Goal: Task Accomplishment & Management: Complete application form

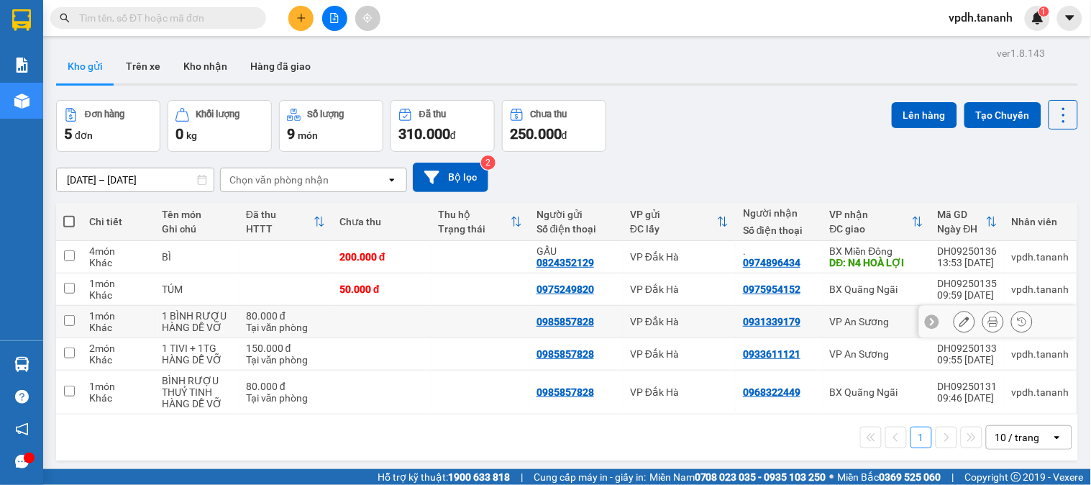
scroll to position [66, 0]
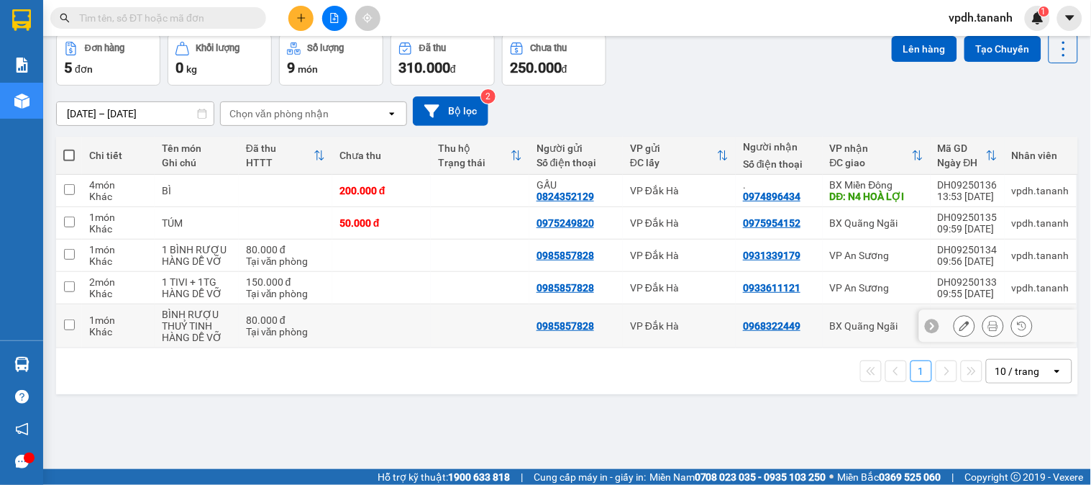
click at [70, 327] on input "checkbox" at bounding box center [69, 324] width 11 height 11
checkbox input "true"
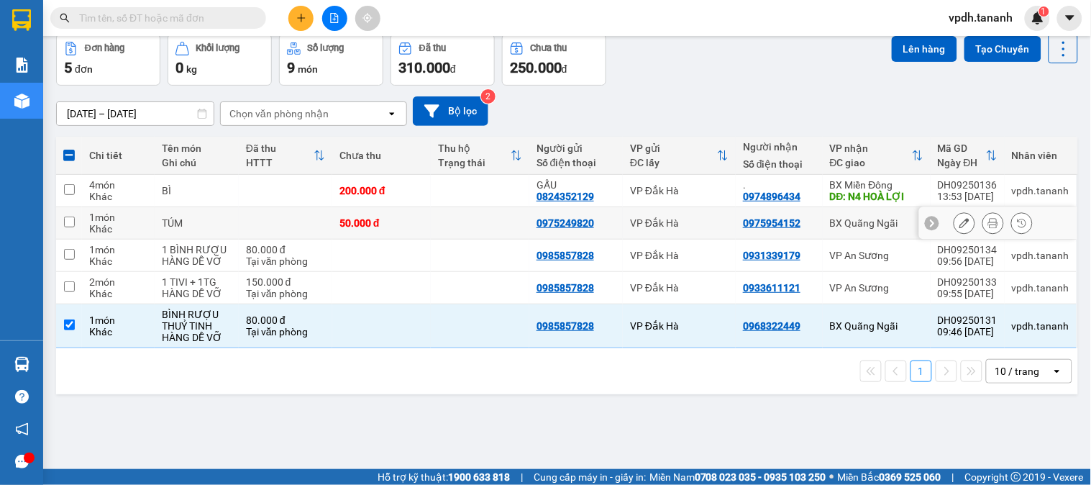
drag, startPoint x: 70, startPoint y: 224, endPoint x: 180, endPoint y: 216, distance: 111.0
click at [69, 224] on input "checkbox" at bounding box center [69, 221] width 11 height 11
checkbox input "true"
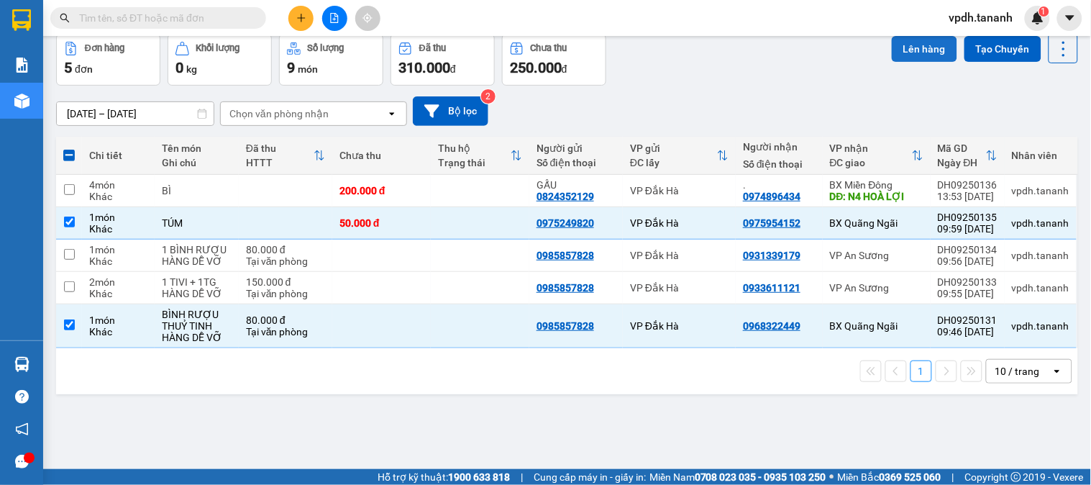
click at [915, 58] on button "Lên hàng" at bounding box center [924, 49] width 65 height 26
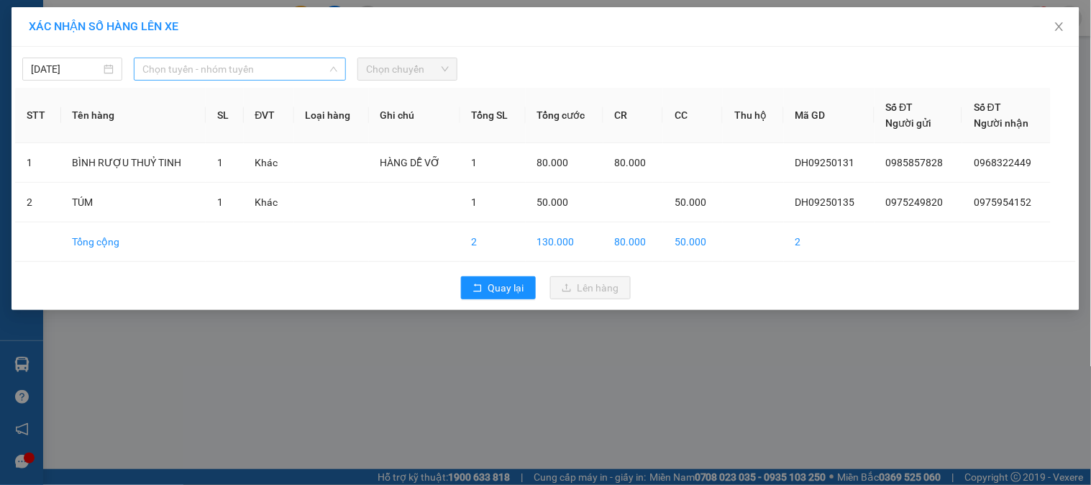
click at [250, 70] on span "Chọn tuyến - nhóm tuyến" at bounding box center [239, 69] width 195 height 22
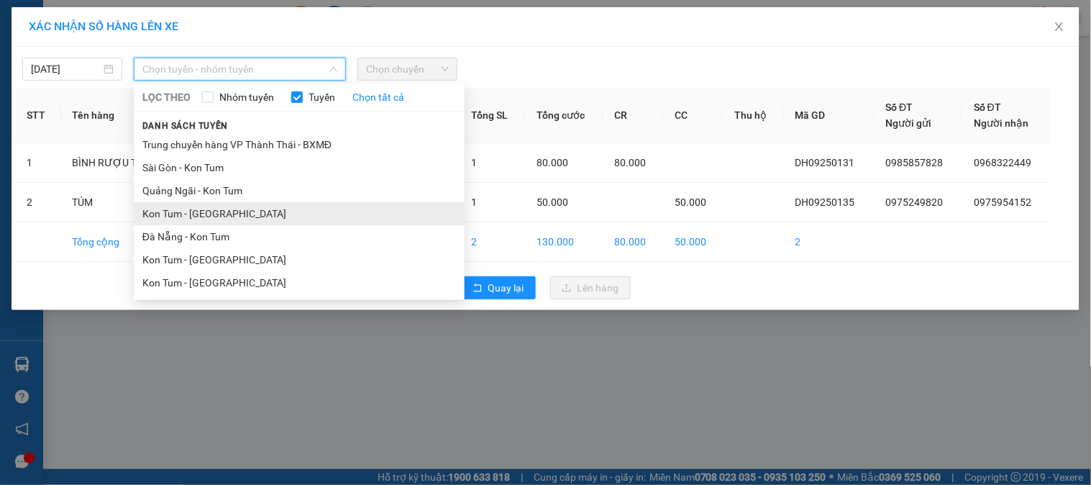
click at [219, 219] on li "Kon Tum - [GEOGRAPHIC_DATA]" at bounding box center [299, 213] width 331 height 23
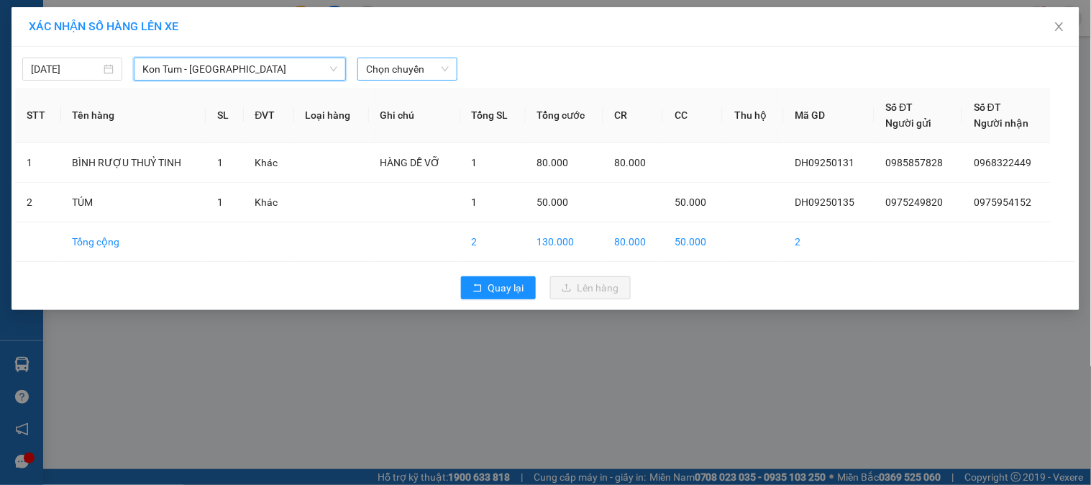
click at [422, 78] on div "Chọn chuyến" at bounding box center [407, 69] width 100 height 23
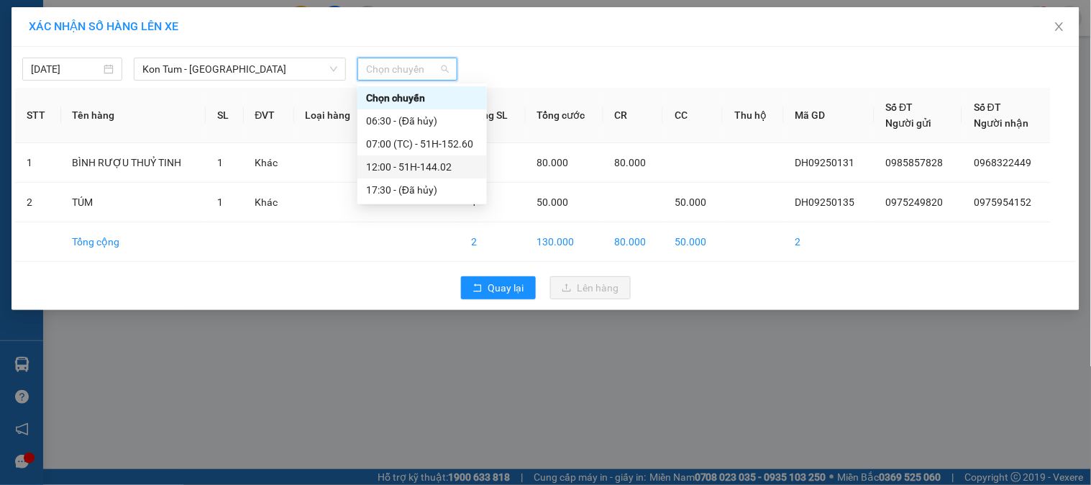
click at [413, 164] on div "12:00 - 51H-144.02" at bounding box center [422, 167] width 112 height 16
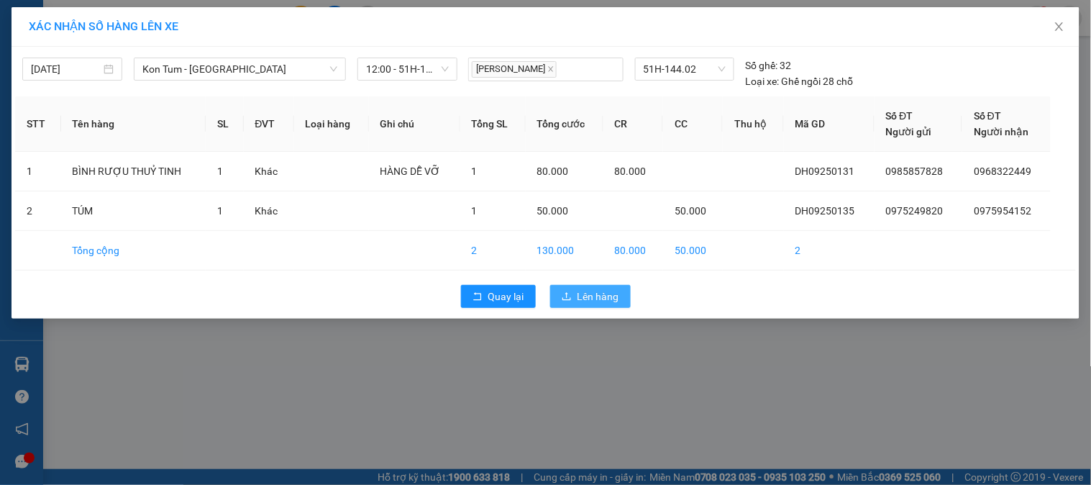
click at [603, 290] on span "Lên hàng" at bounding box center [598, 296] width 42 height 16
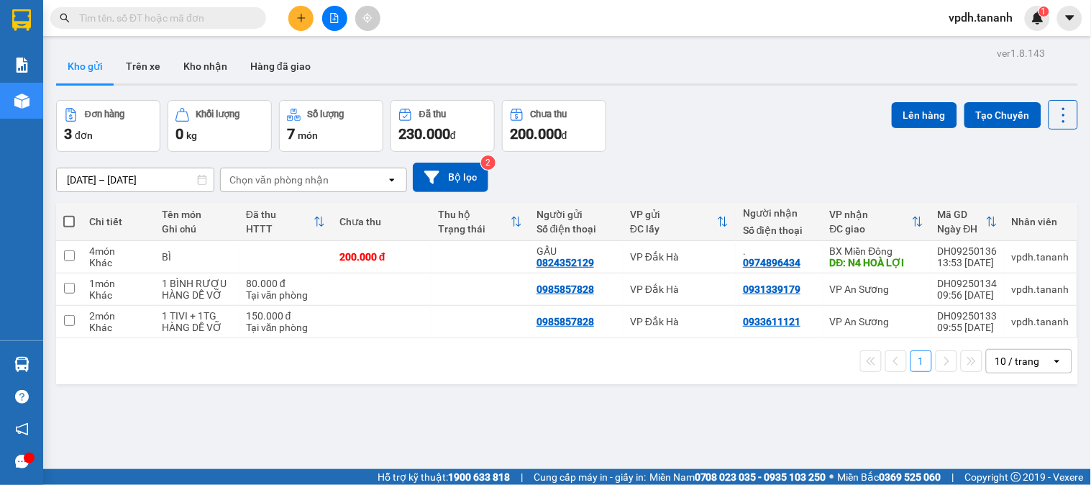
click at [300, 27] on button at bounding box center [300, 18] width 25 height 25
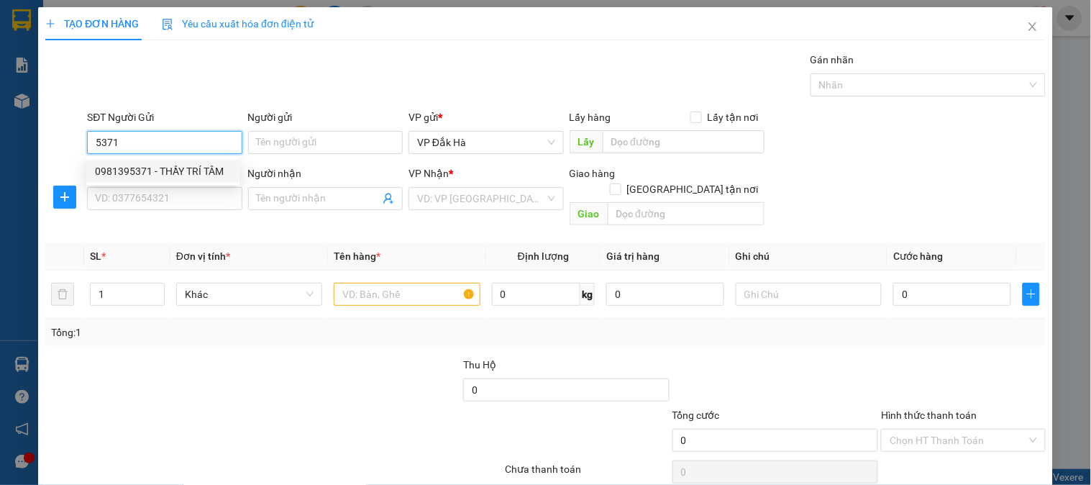
click at [182, 170] on div "0981395371 - THẦY TRÍ TÂM" at bounding box center [163, 171] width 136 height 16
type input "0981395371"
type input "THẦY TRÍ TÂM"
type input "0915844525"
type input "."
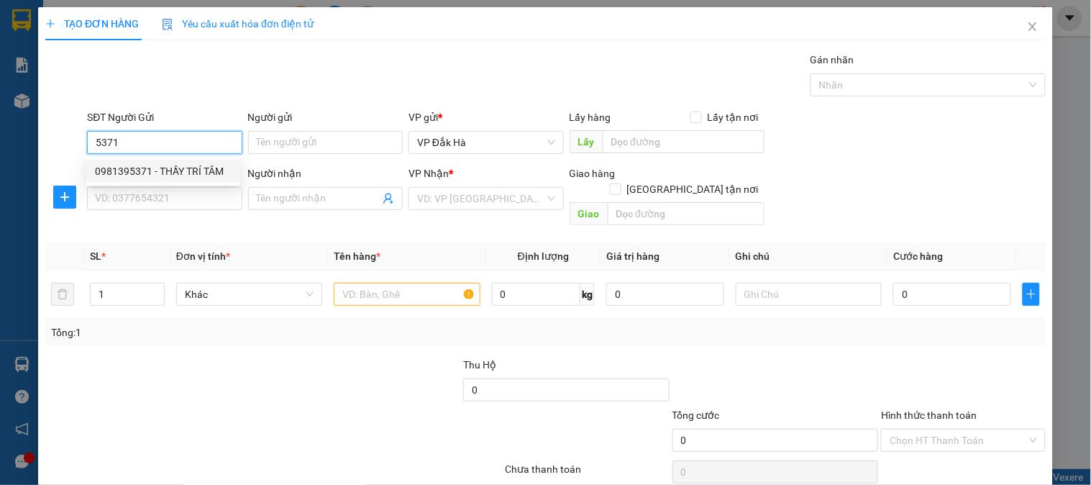
checkbox input "true"
type input "GTN/CC /Q THỦ ĐÚC"
type input "80.000"
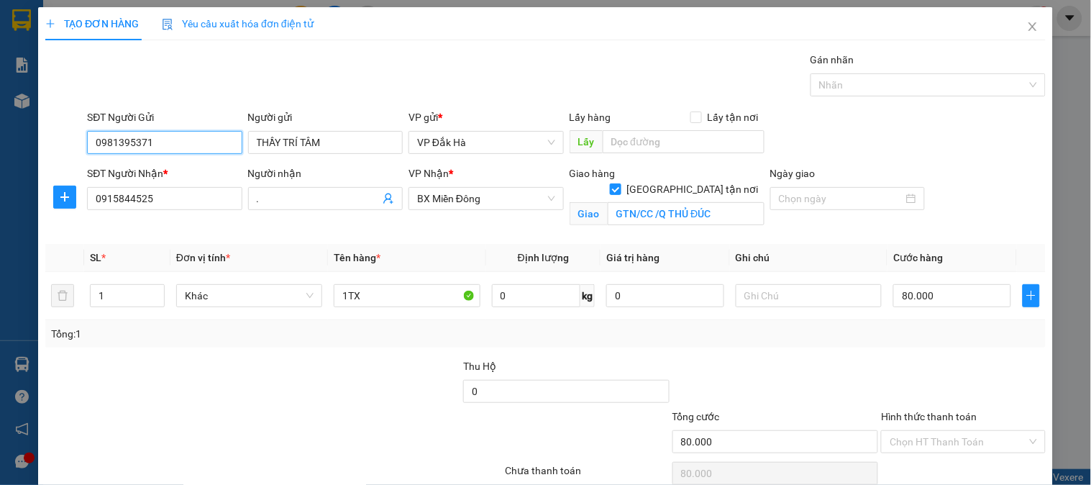
scroll to position [65, 0]
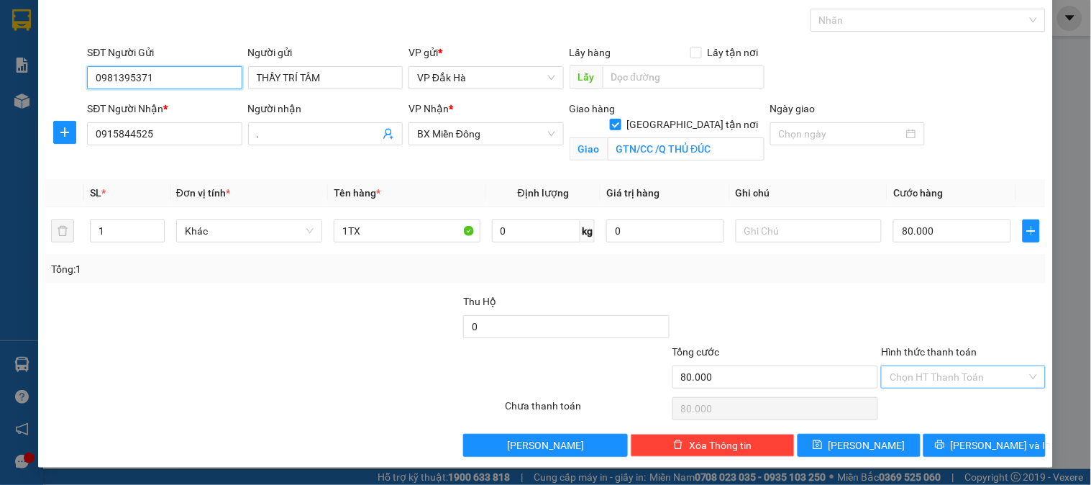
type input "0981395371"
click at [951, 381] on input "Hình thức thanh toán" at bounding box center [957, 377] width 137 height 22
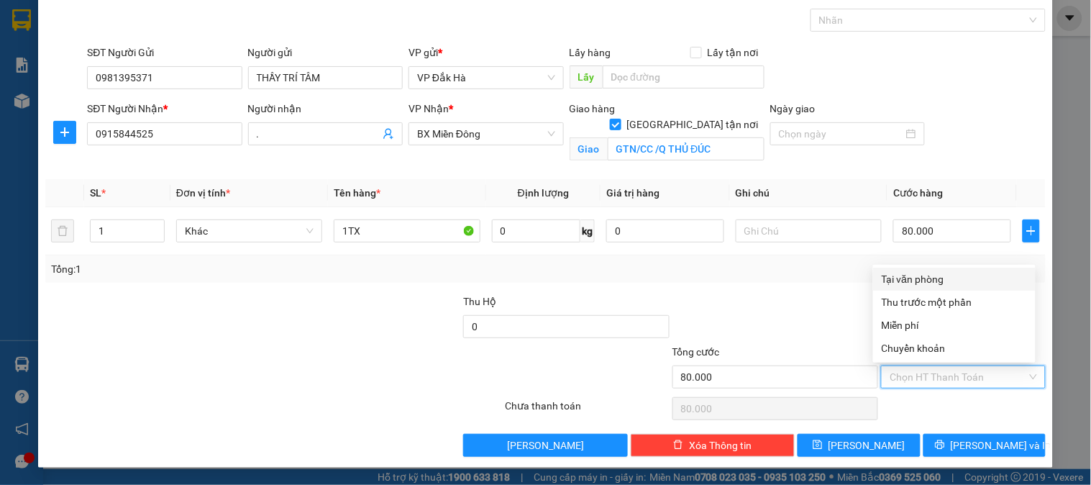
click at [925, 272] on div "Tại văn phòng" at bounding box center [953, 279] width 145 height 16
type input "0"
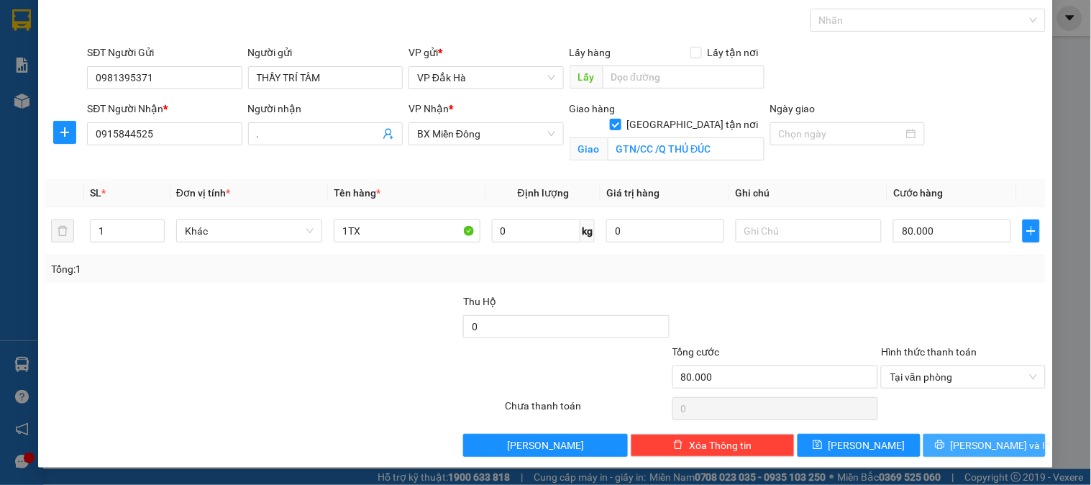
click at [979, 449] on span "[PERSON_NAME] và In" at bounding box center [1000, 445] width 101 height 16
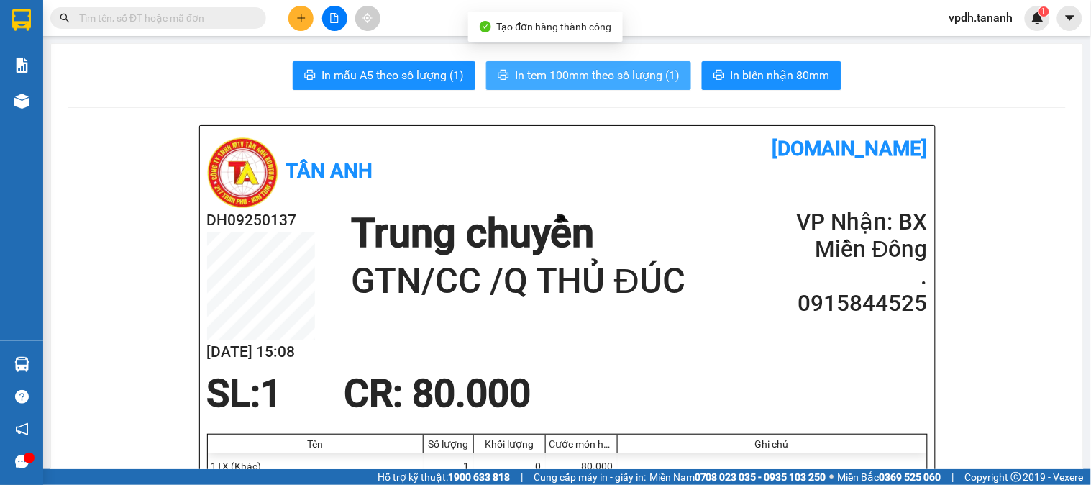
click at [626, 75] on span "In tem 100mm theo số lượng (1)" at bounding box center [597, 75] width 165 height 18
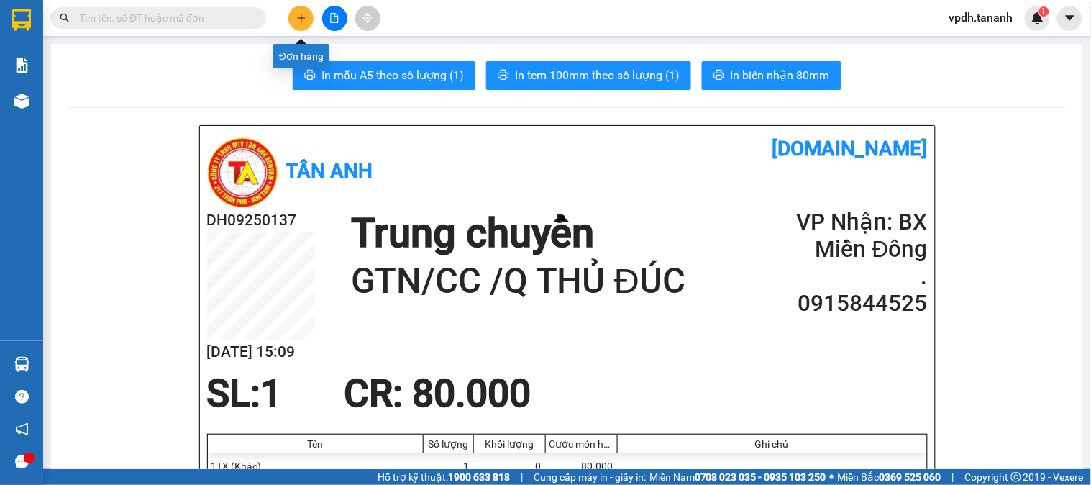
click at [305, 22] on icon "plus" at bounding box center [301, 18] width 10 height 10
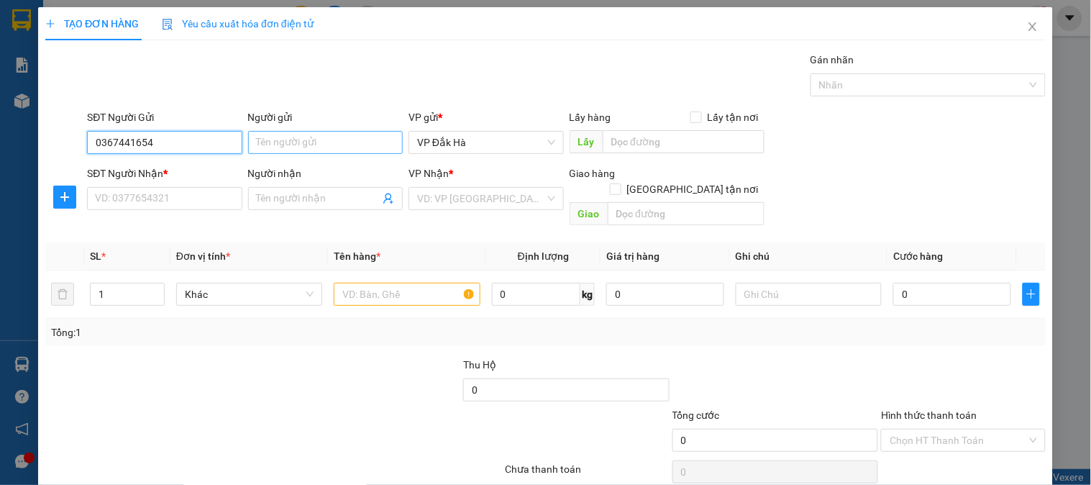
type input "0367441654"
click at [311, 145] on input "Người gửi" at bounding box center [325, 142] width 155 height 23
type input "."
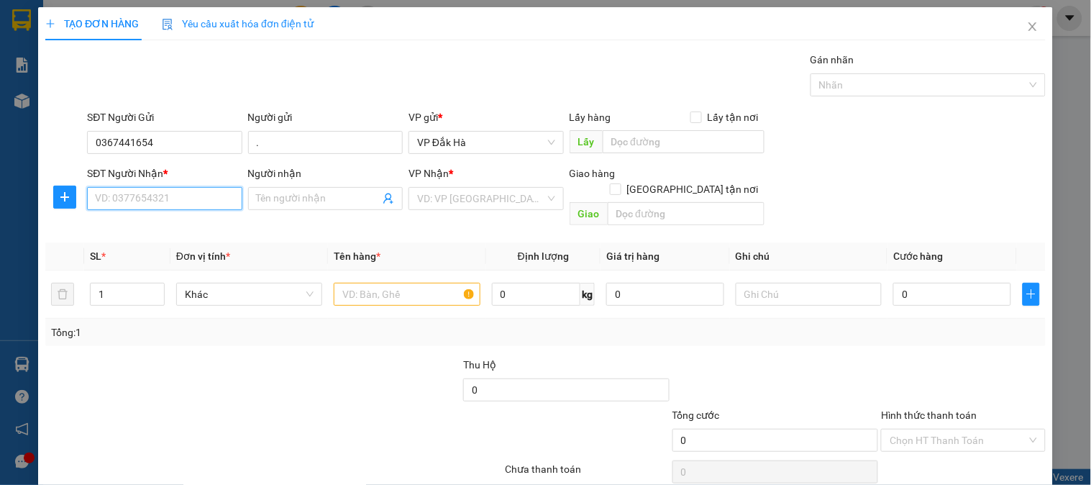
click at [189, 190] on input "SĐT Người Nhận *" at bounding box center [164, 198] width 155 height 23
type input "0388260773"
click at [324, 196] on input "Người nhận" at bounding box center [318, 199] width 123 height 16
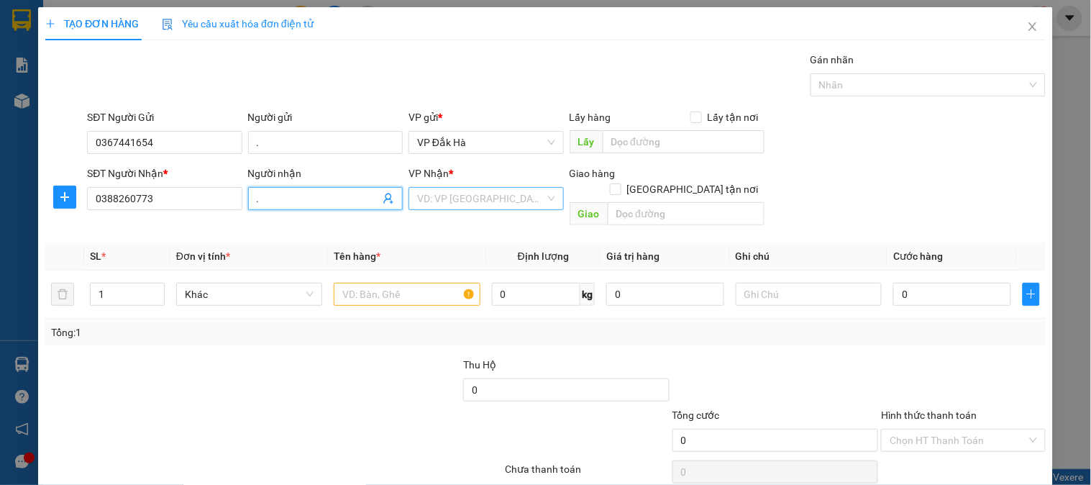
type input "."
click at [498, 191] on input "search" at bounding box center [480, 199] width 127 height 22
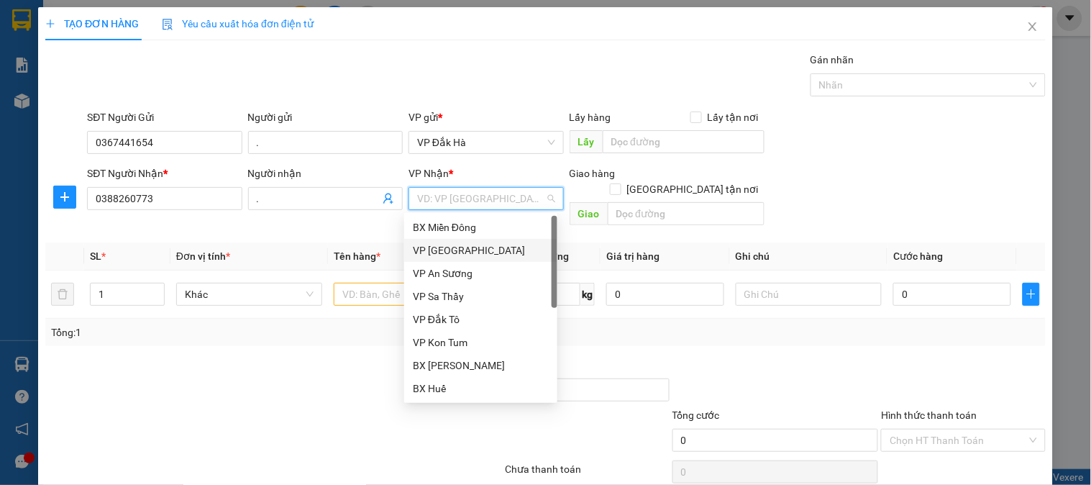
drag, startPoint x: 462, startPoint y: 226, endPoint x: 482, endPoint y: 223, distance: 19.7
click at [463, 226] on div "BX Miền Đông" at bounding box center [481, 227] width 136 height 16
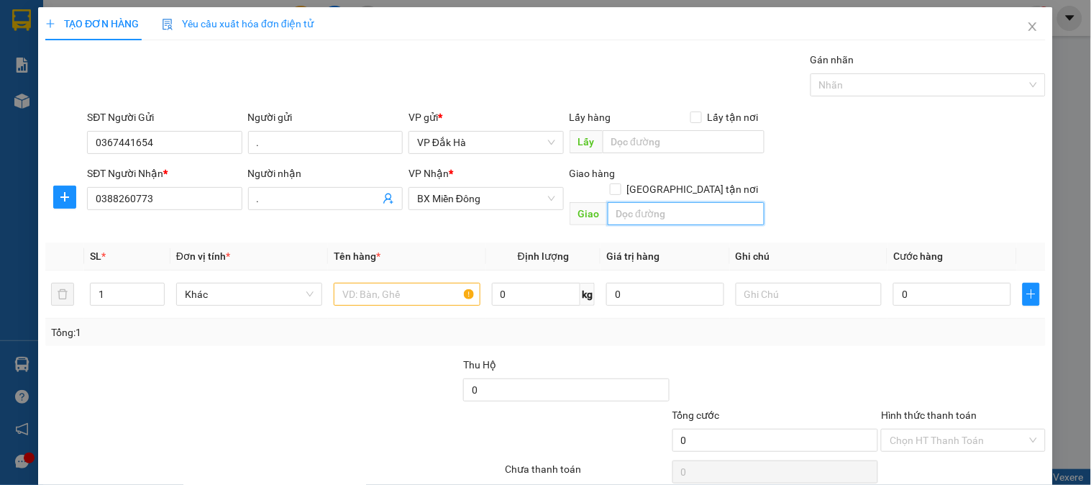
click at [645, 202] on input "text" at bounding box center [686, 213] width 157 height 23
click at [692, 181] on span "[GEOGRAPHIC_DATA] tận nơi" at bounding box center [692, 189] width 143 height 16
click at [620, 183] on input "[GEOGRAPHIC_DATA] tận nơi" at bounding box center [615, 188] width 10 height 10
checkbox input "true"
click at [666, 202] on input "text" at bounding box center [686, 213] width 157 height 23
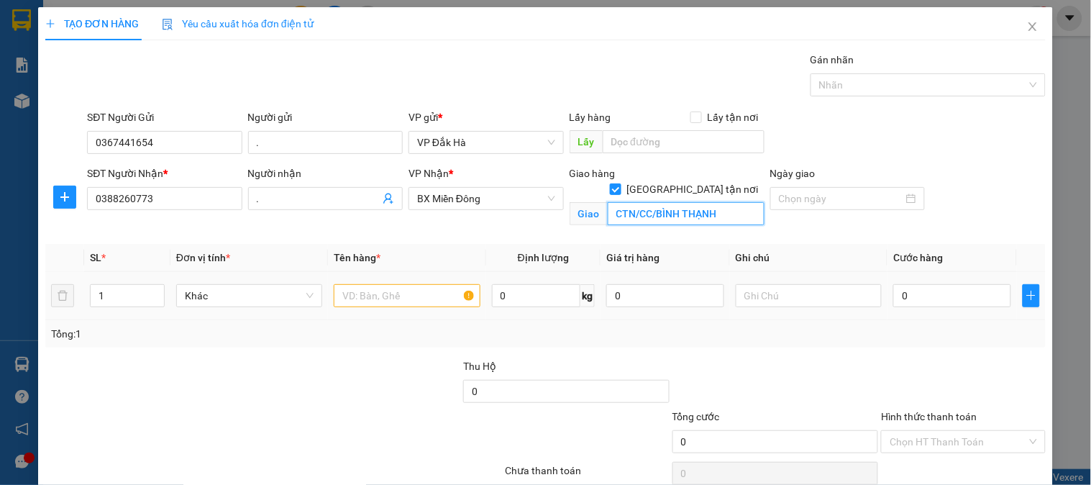
type input "CTN/CC/BÌNH THẠNH"
click at [346, 298] on input "text" at bounding box center [407, 295] width 146 height 23
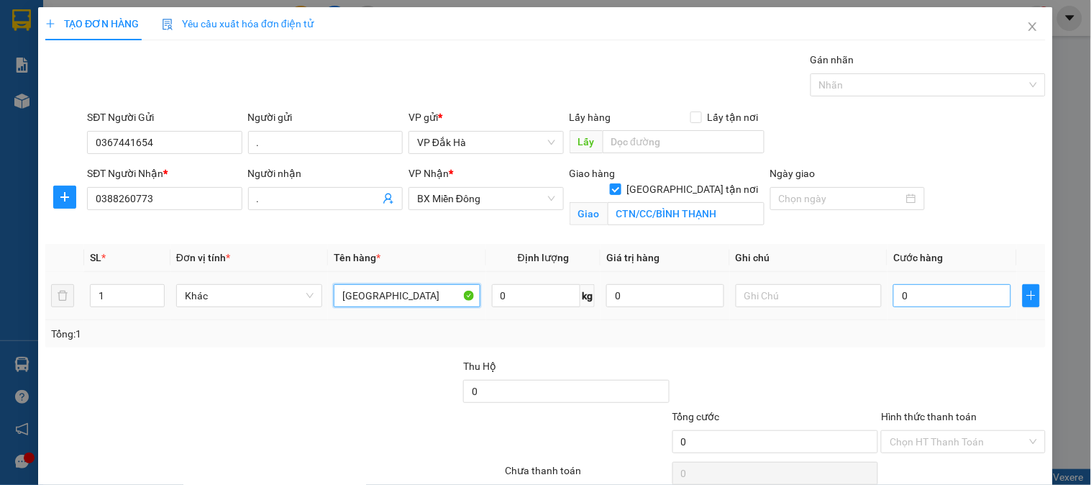
type input "[GEOGRAPHIC_DATA]"
click at [911, 293] on input "0" at bounding box center [952, 295] width 118 height 23
drag, startPoint x: 910, startPoint y: 303, endPoint x: 858, endPoint y: 303, distance: 52.5
click at [858, 303] on tr "1 Khác TX 0 kg 0 0" at bounding box center [545, 296] width 1000 height 48
type input "8"
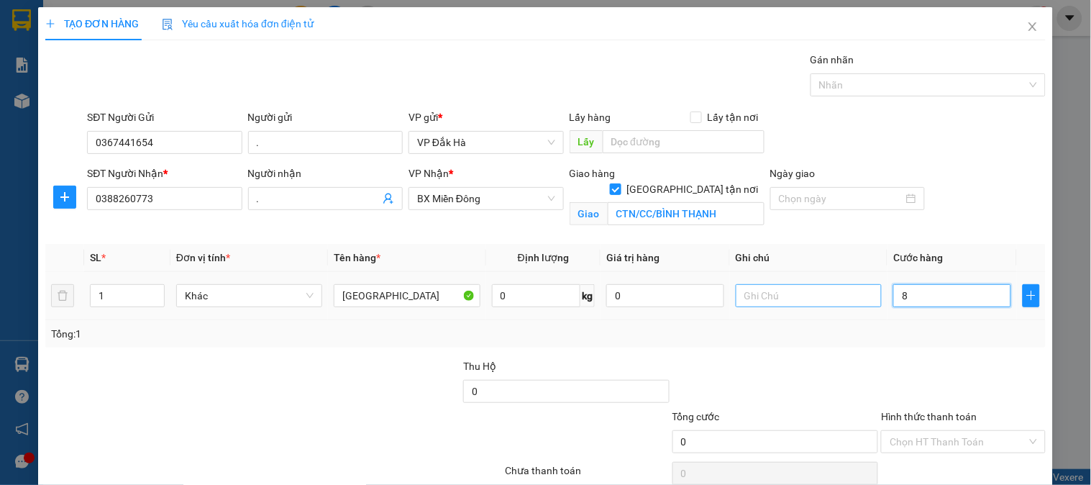
type input "8"
type input "80"
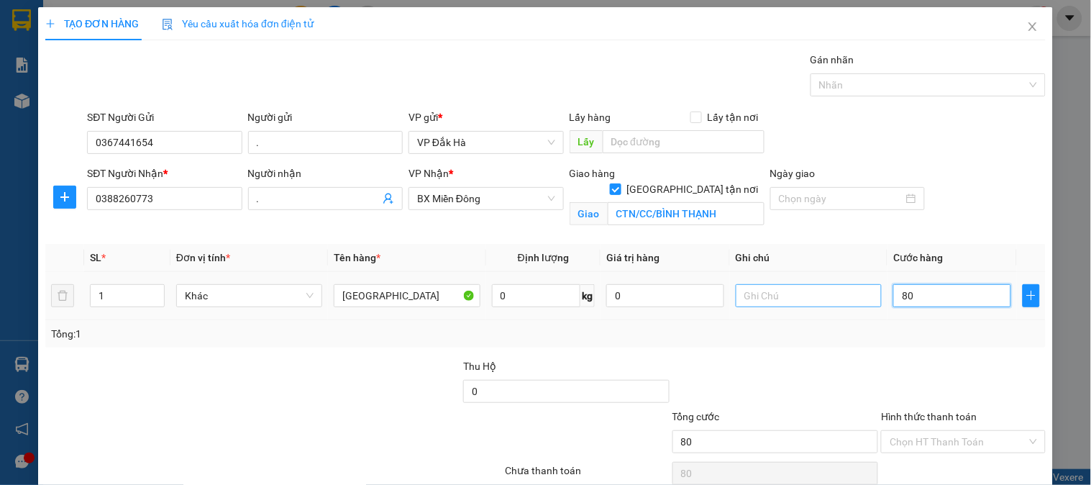
type input "800"
type input "8.000"
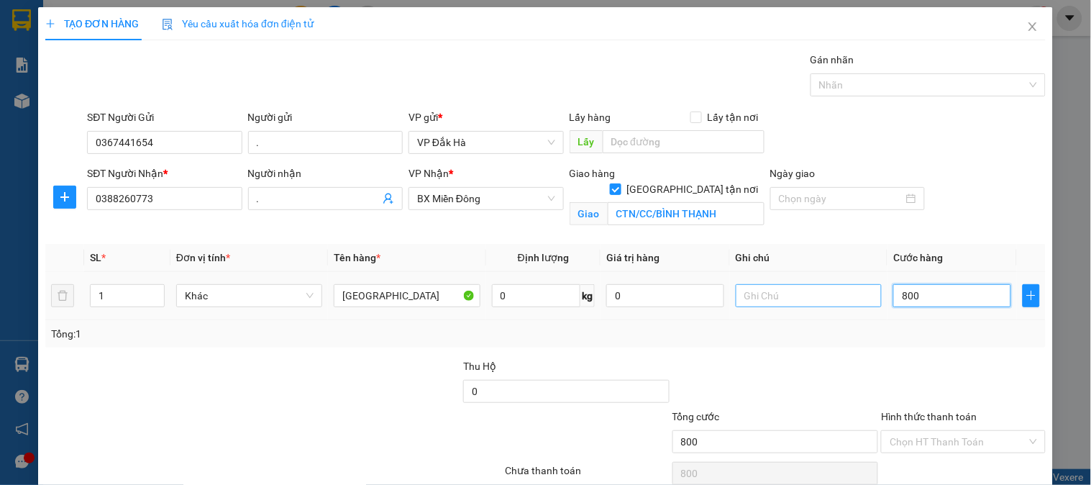
type input "8.000"
type input "800"
type input "80"
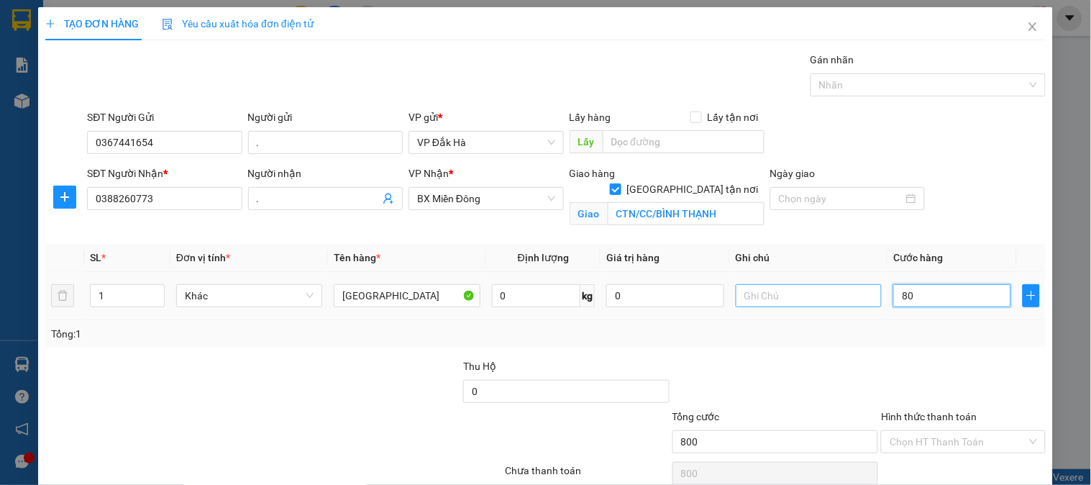
type input "80"
type input "8"
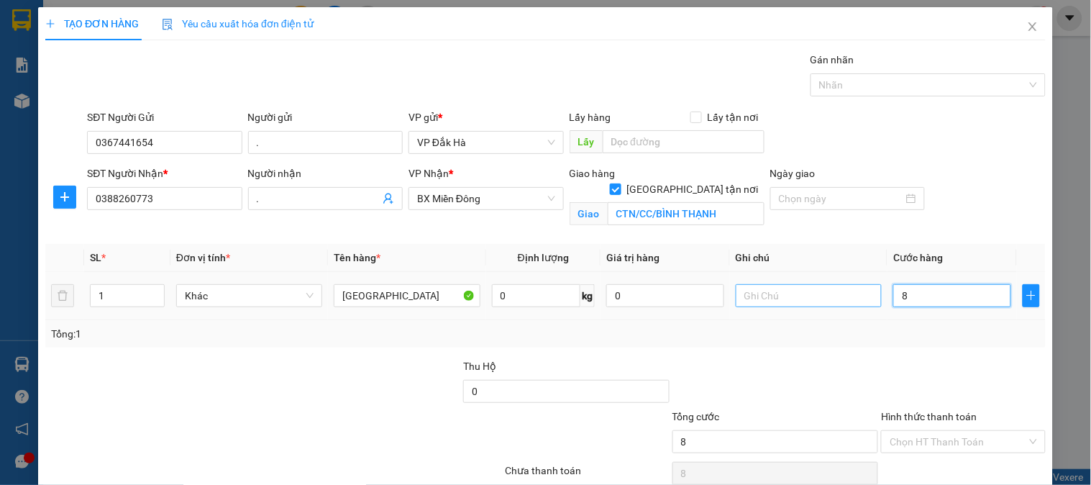
type input "0"
type input "07"
type input "7"
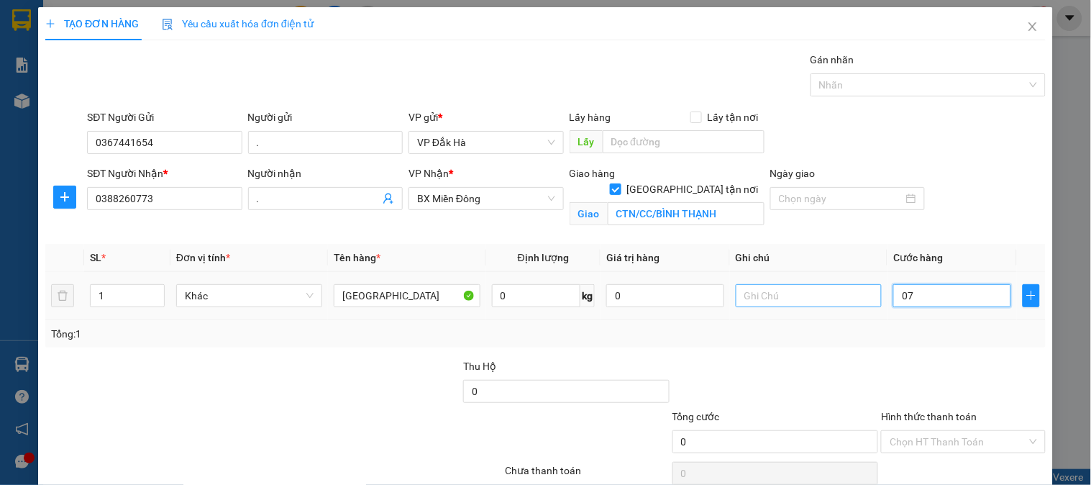
type input "7"
type input "070"
type input "70"
type input "0.700"
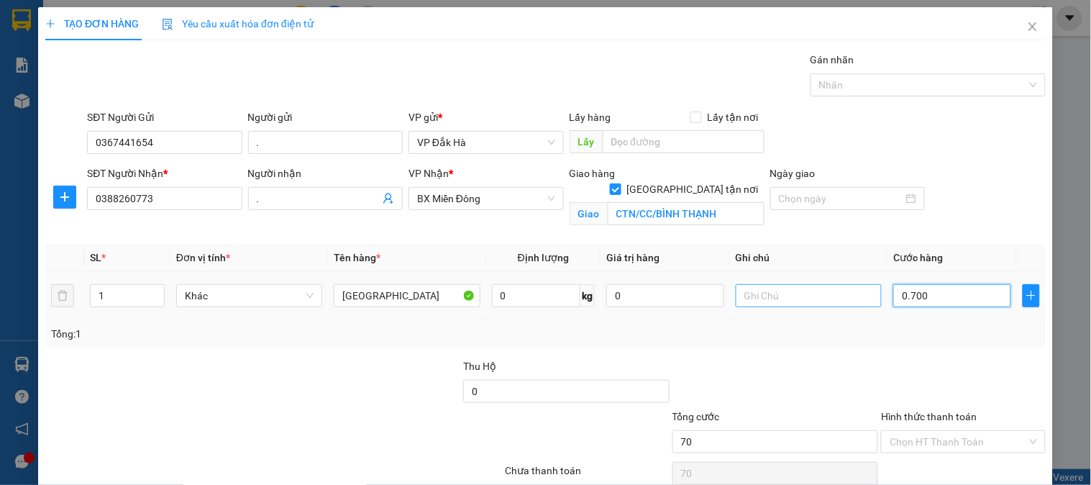
type input "700"
click at [899, 298] on input "0.700" at bounding box center [952, 295] width 118 height 23
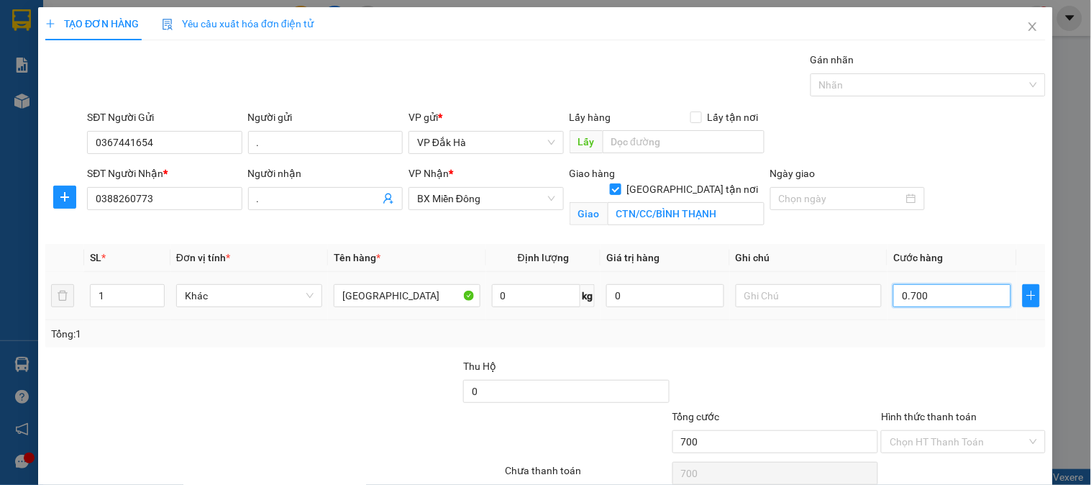
type input "7"
type input "70"
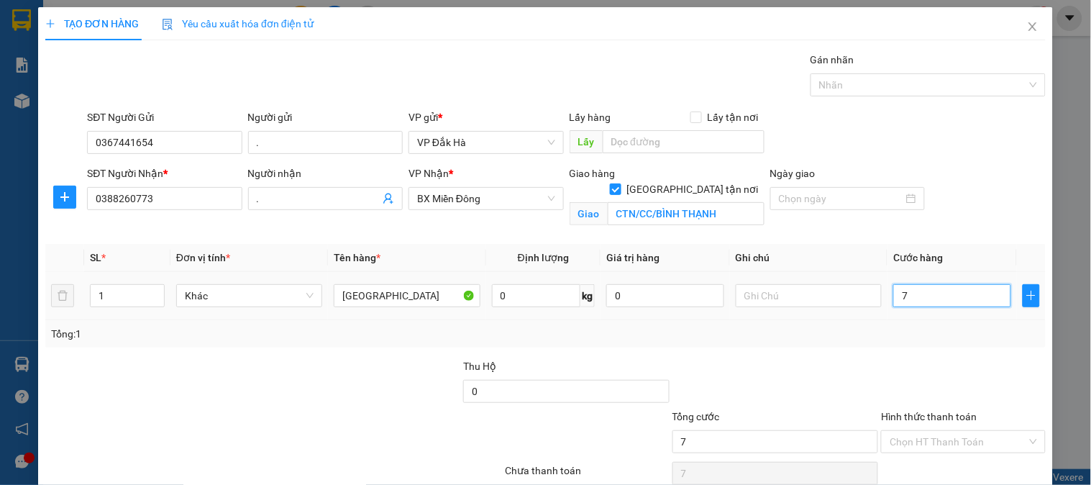
type input "70"
type input "700"
type input "7.000"
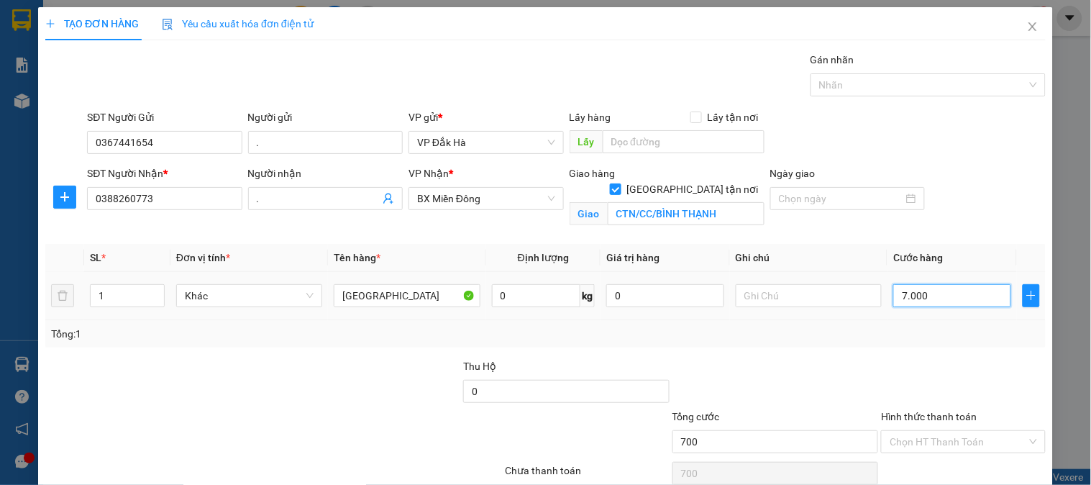
type input "7.000"
type input "70.000"
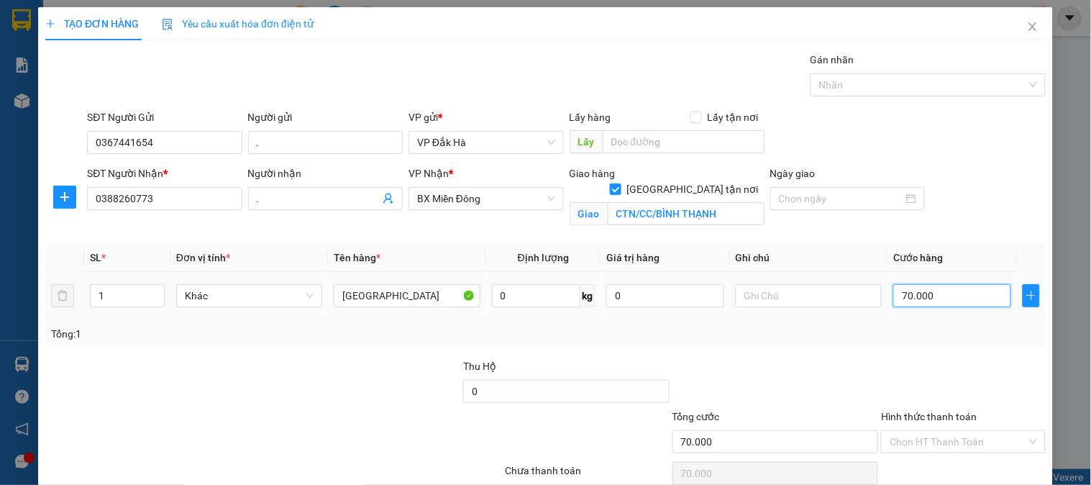
type input "700.000"
type input "70.000"
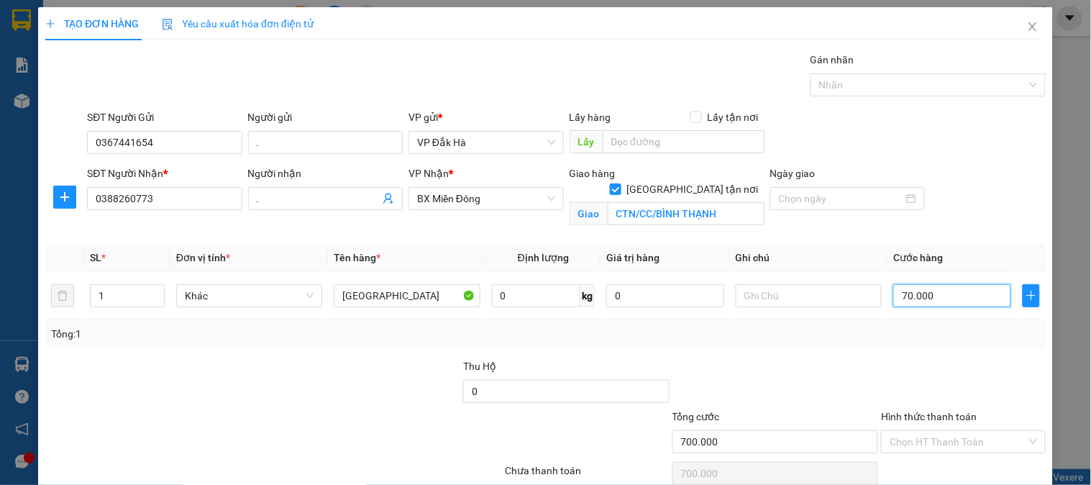
type input "70.000"
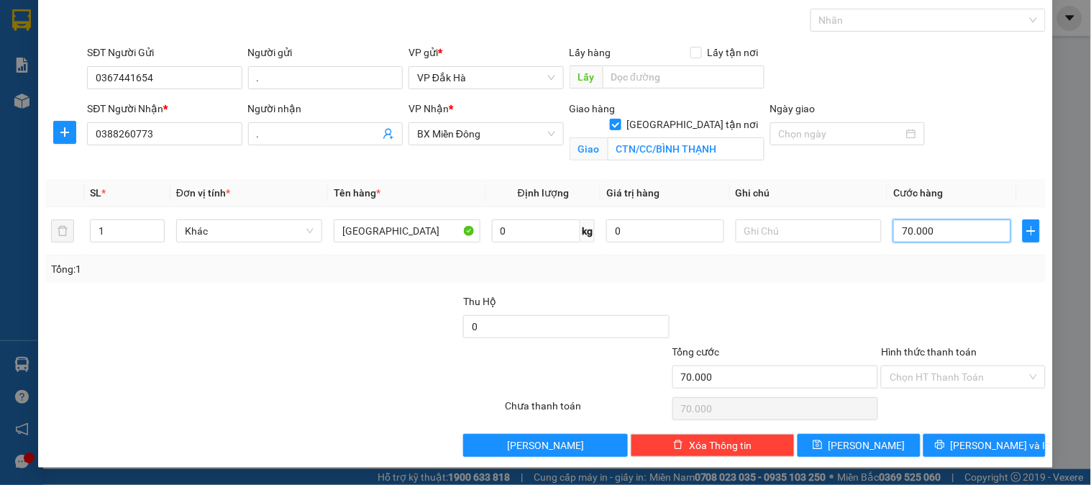
type input "70.000"
click at [947, 366] on input "Hình thức thanh toán" at bounding box center [957, 377] width 137 height 22
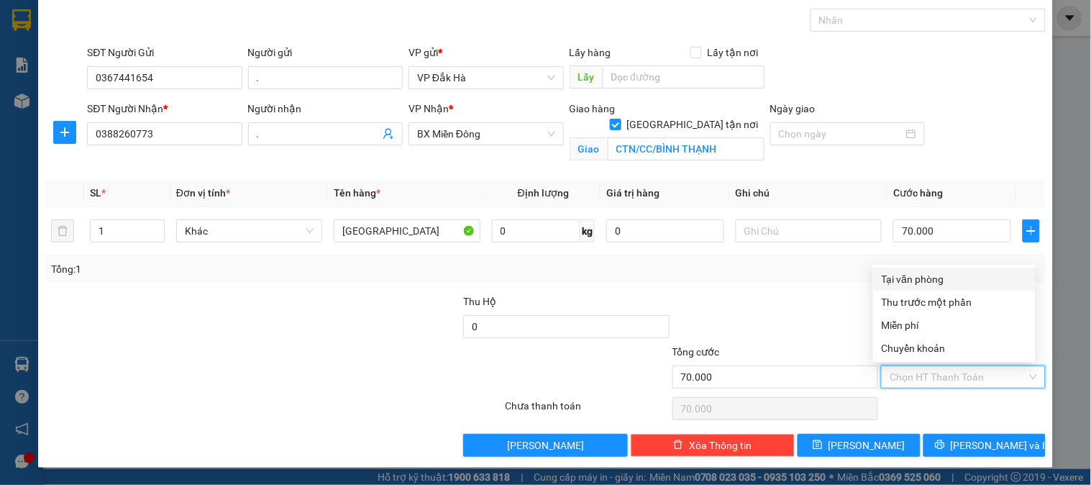
click at [916, 276] on div "Tại văn phòng" at bounding box center [953, 279] width 145 height 16
type input "0"
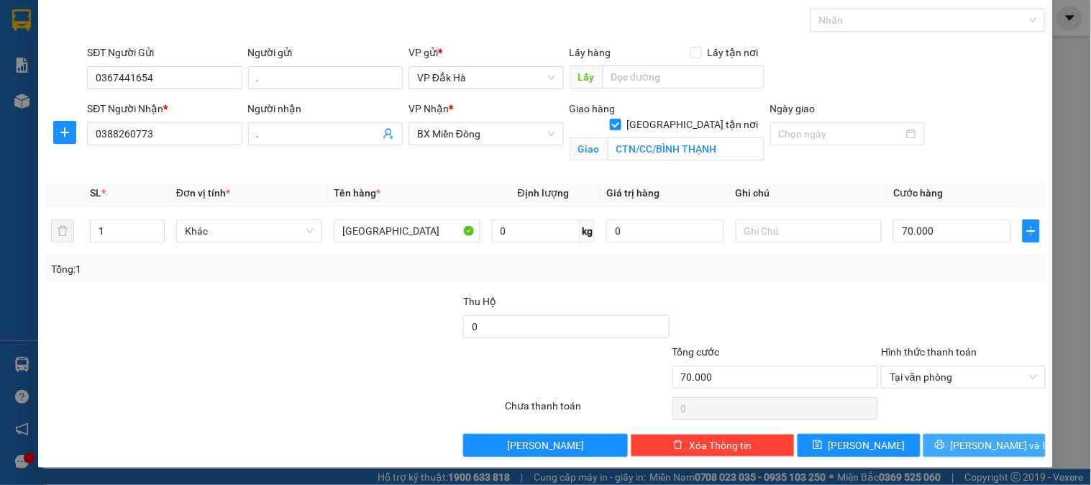
click at [979, 444] on span "[PERSON_NAME] và In" at bounding box center [1000, 445] width 101 height 16
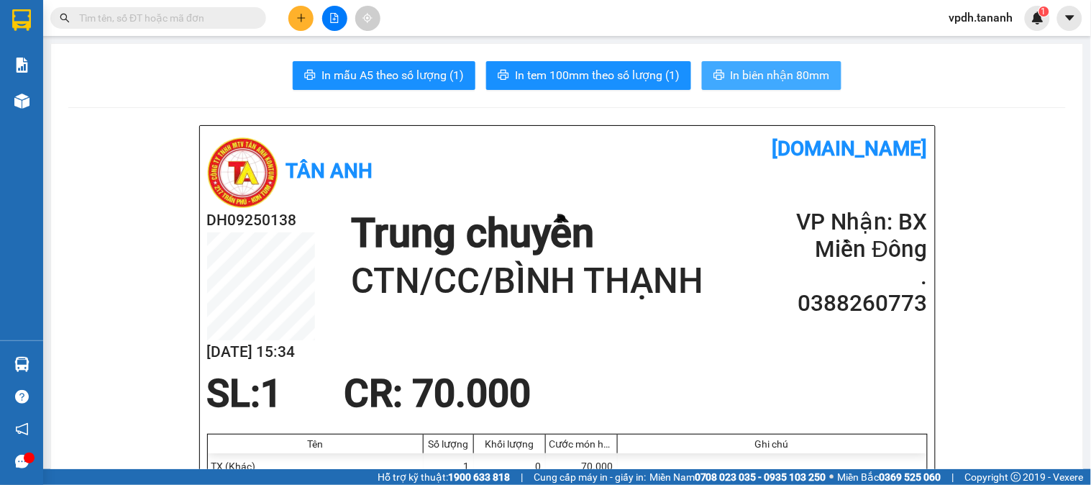
click at [761, 78] on span "In biên nhận 80mm" at bounding box center [779, 75] width 99 height 18
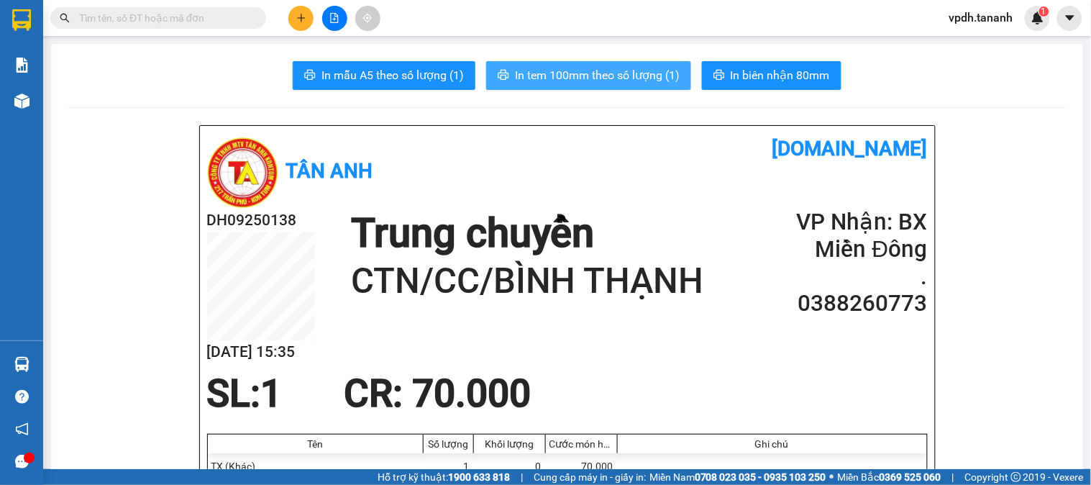
click at [634, 83] on span "In tem 100mm theo số lượng (1)" at bounding box center [597, 75] width 165 height 18
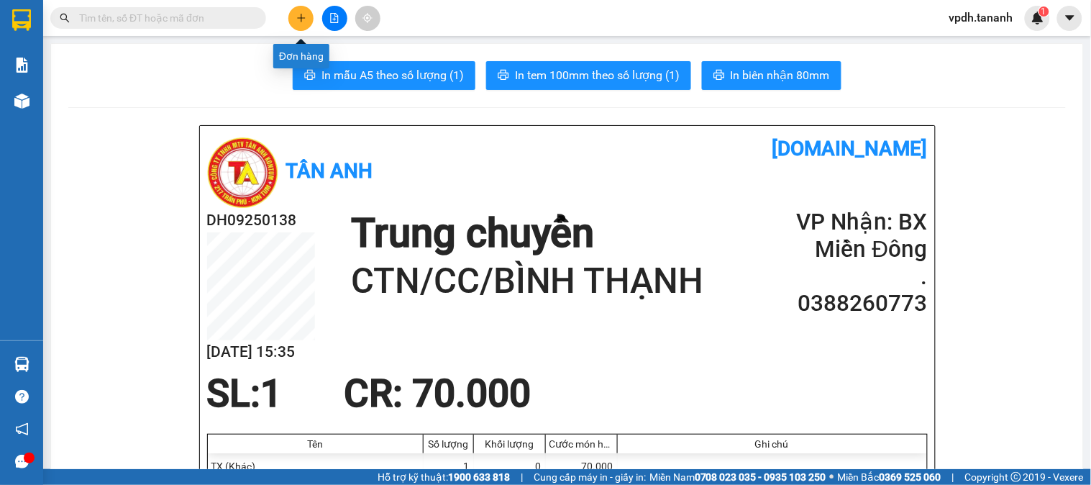
click at [298, 17] on icon "plus" at bounding box center [301, 17] width 8 height 1
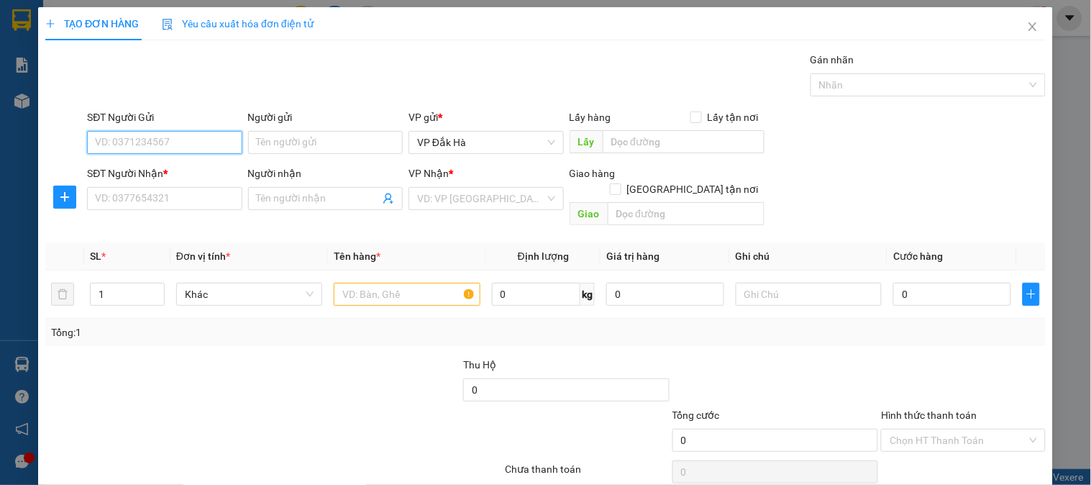
click at [173, 145] on input "SĐT Người Gửi" at bounding box center [164, 142] width 155 height 23
click at [144, 174] on div "0935850888 - ĐCƠ HUY" at bounding box center [163, 171] width 136 height 16
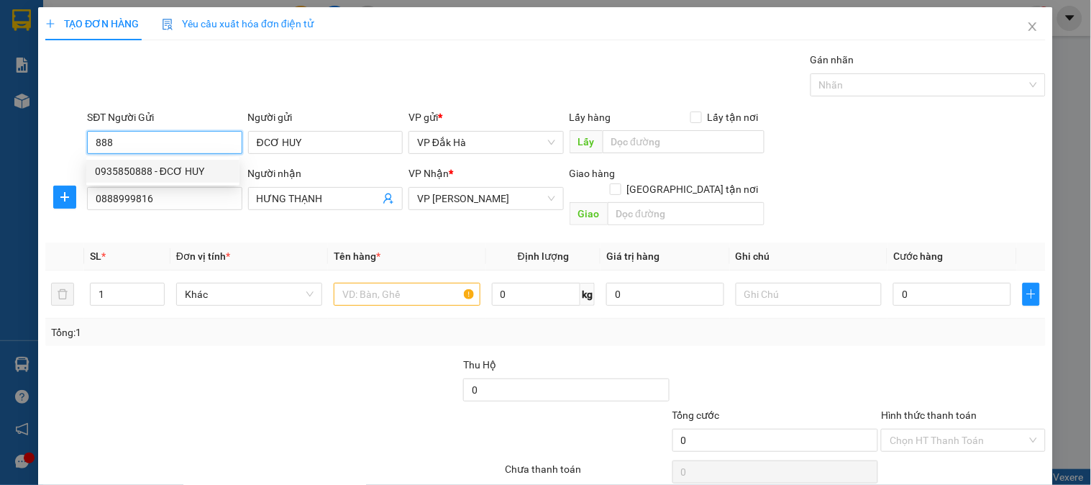
type input "0935850888"
type input "ĐCƠ HUY"
type input "0888999816"
type input "HƯNG THẠNH"
type input "50.000"
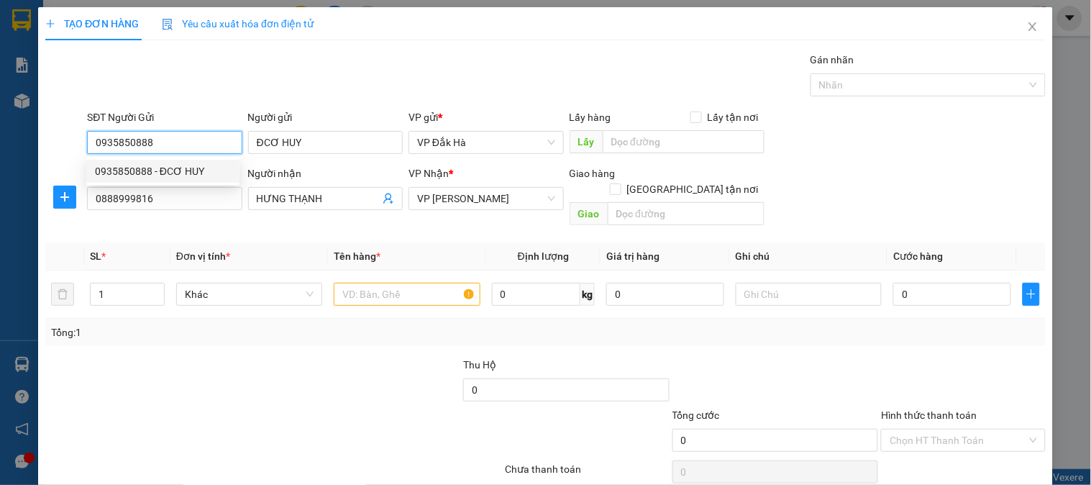
type input "50.000"
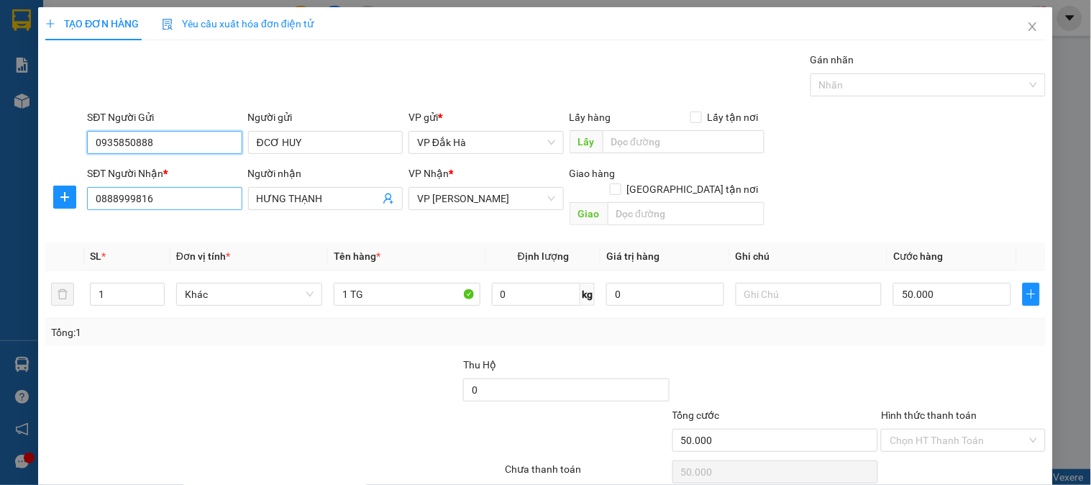
type input "0935850888"
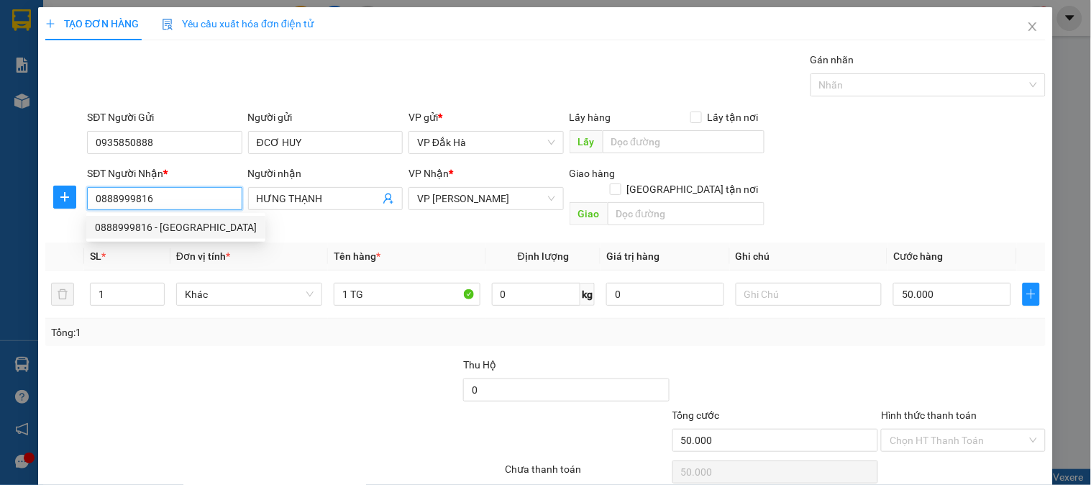
drag, startPoint x: 178, startPoint y: 197, endPoint x: 52, endPoint y: 182, distance: 127.4
click at [52, 183] on div "SĐT Người Nhận * 0888999816 Người nhận HƯNG THẠNH VP Nhận * VP Thành Thái Giao …" at bounding box center [545, 198] width 1003 height 66
type input "0935974629"
click at [134, 225] on div "0935974629 - ." at bounding box center [163, 227] width 136 height 16
type input "."
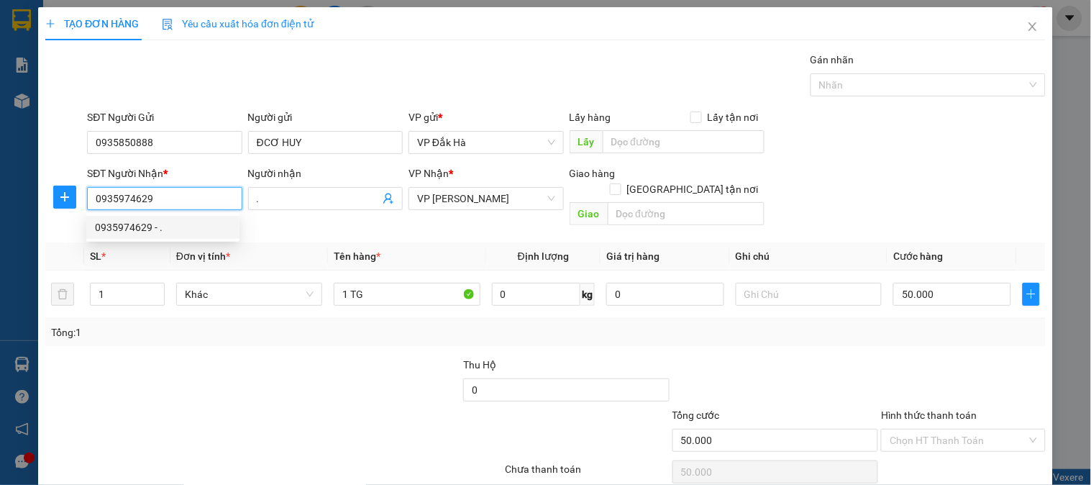
type input "400.000"
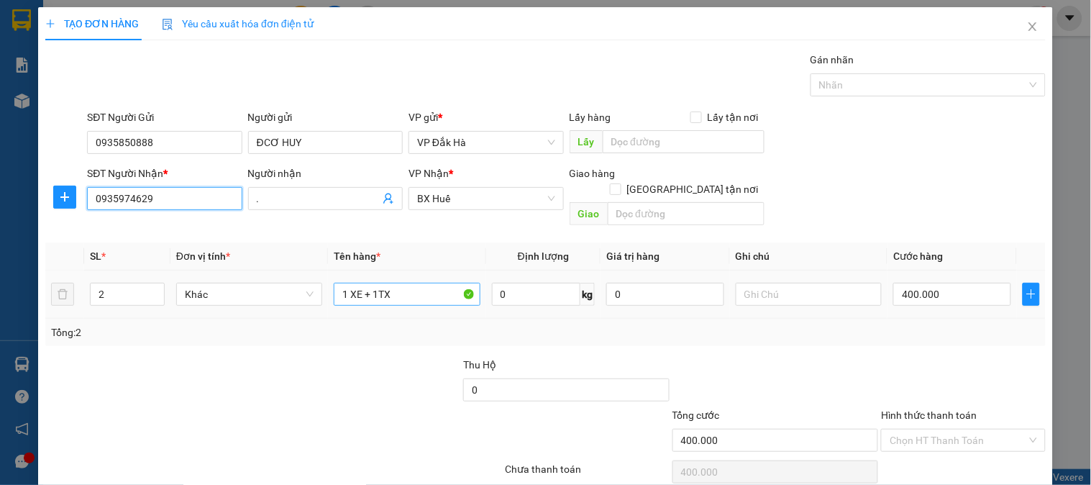
type input "0935974629"
drag, startPoint x: 394, startPoint y: 283, endPoint x: 279, endPoint y: 264, distance: 116.5
click at [279, 270] on tr "2 Khác 1 XE + 1TX 0 kg 0 400.000" at bounding box center [545, 294] width 1000 height 48
type input "[GEOGRAPHIC_DATA]"
click at [55, 279] on tr "2 Khác TX 0 kg 0 400.000" at bounding box center [545, 294] width 1000 height 48
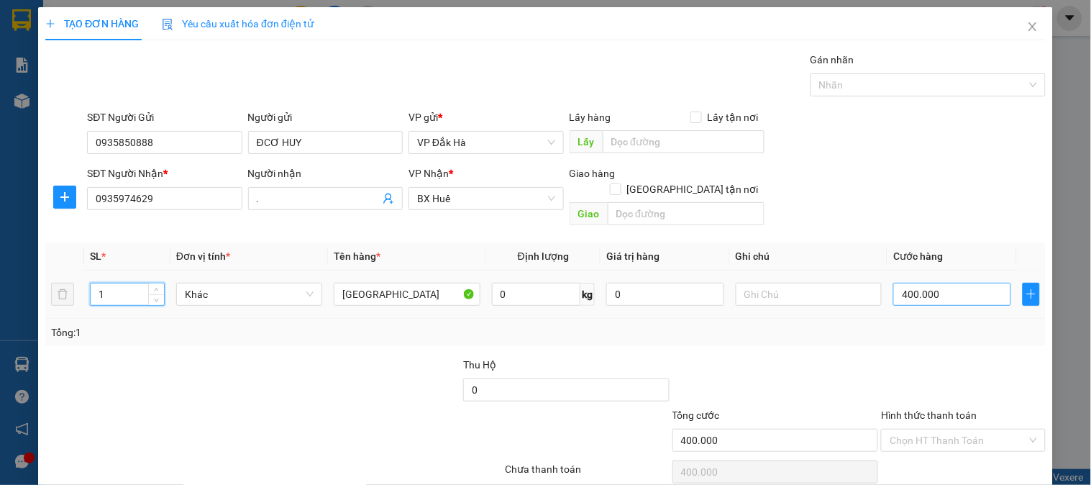
type input "1"
click at [901, 285] on input "400.000" at bounding box center [952, 294] width 118 height 23
type input "5"
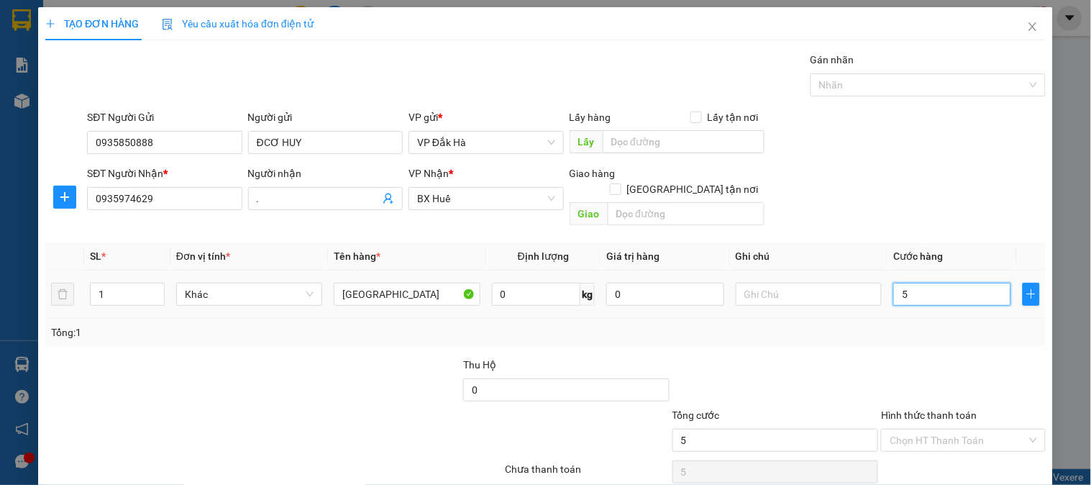
type input "50"
type input "500"
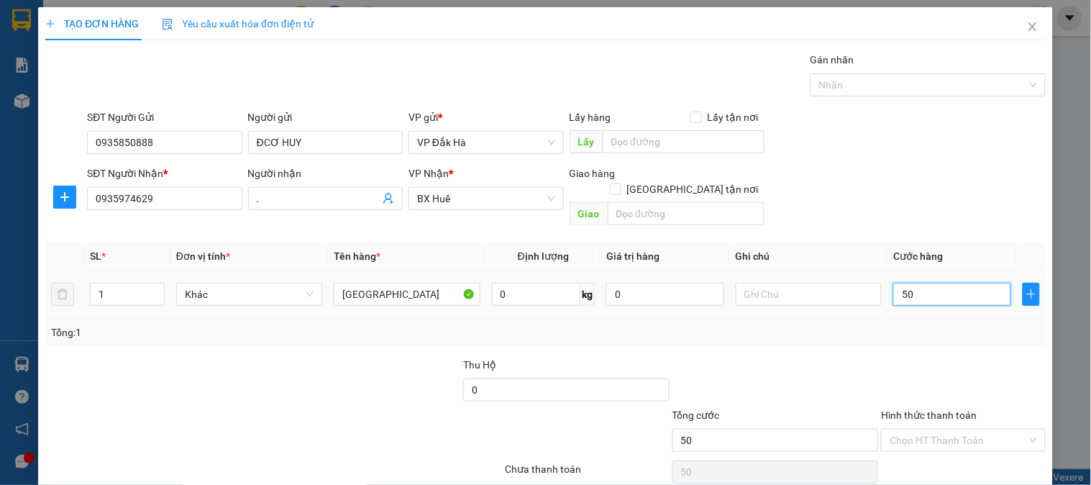
type input "500"
type input "5.000"
type input "50.000"
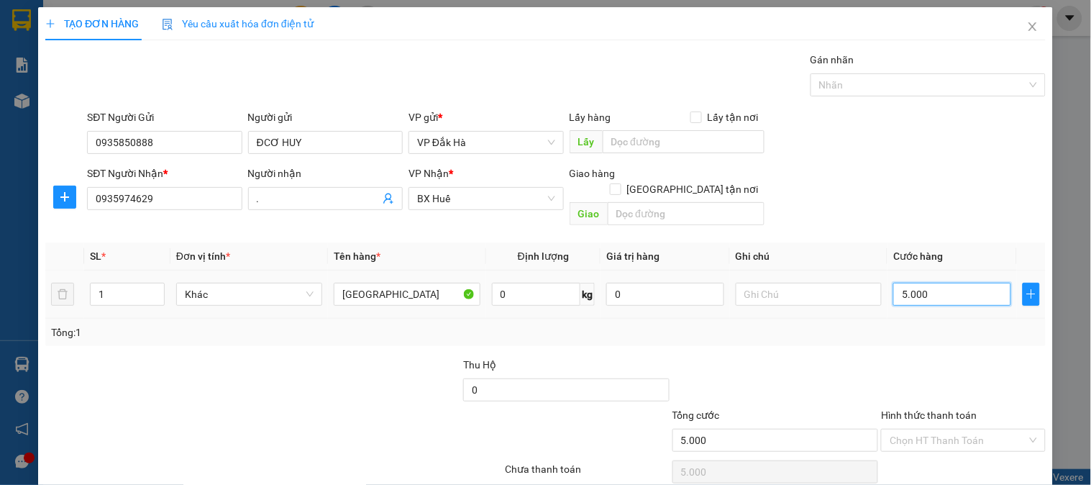
type input "50.000"
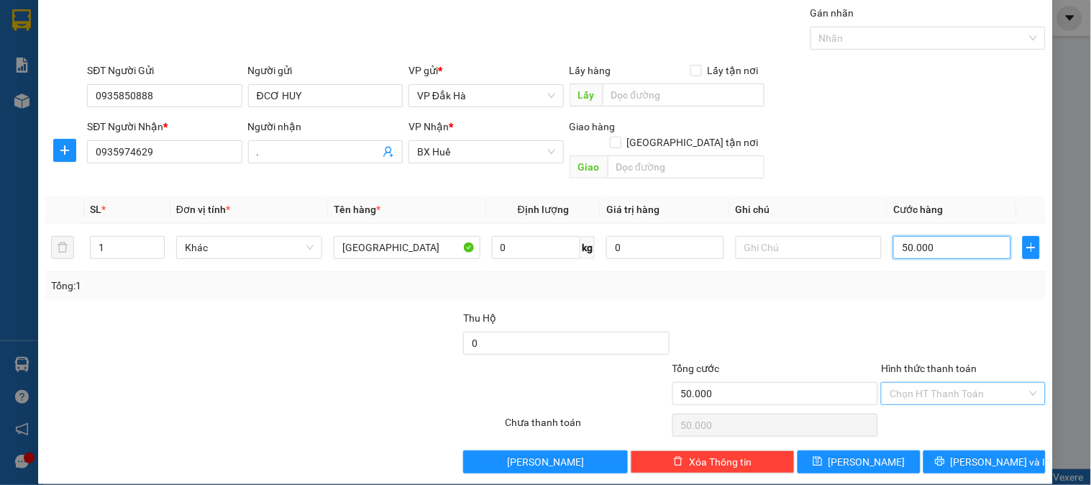
type input "50.000"
click at [936, 382] on input "Hình thức thanh toán" at bounding box center [957, 393] width 137 height 22
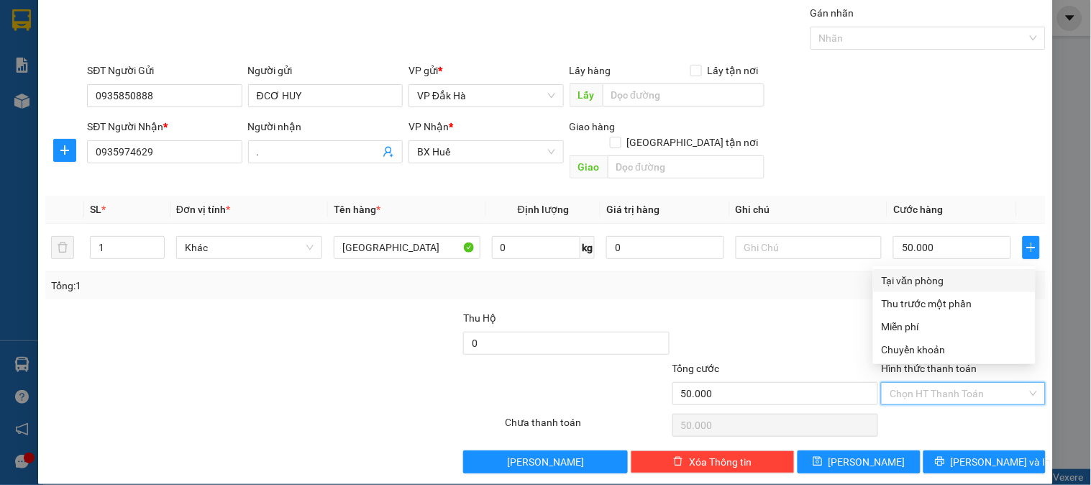
click at [945, 279] on div "Tại văn phòng" at bounding box center [953, 280] width 145 height 16
type input "0"
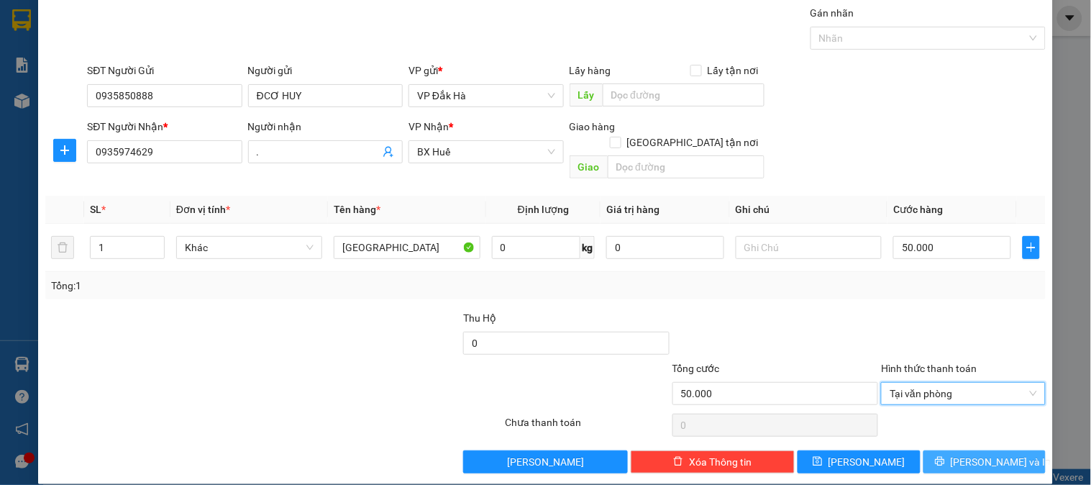
click at [981, 454] on span "[PERSON_NAME] và In" at bounding box center [1000, 462] width 101 height 16
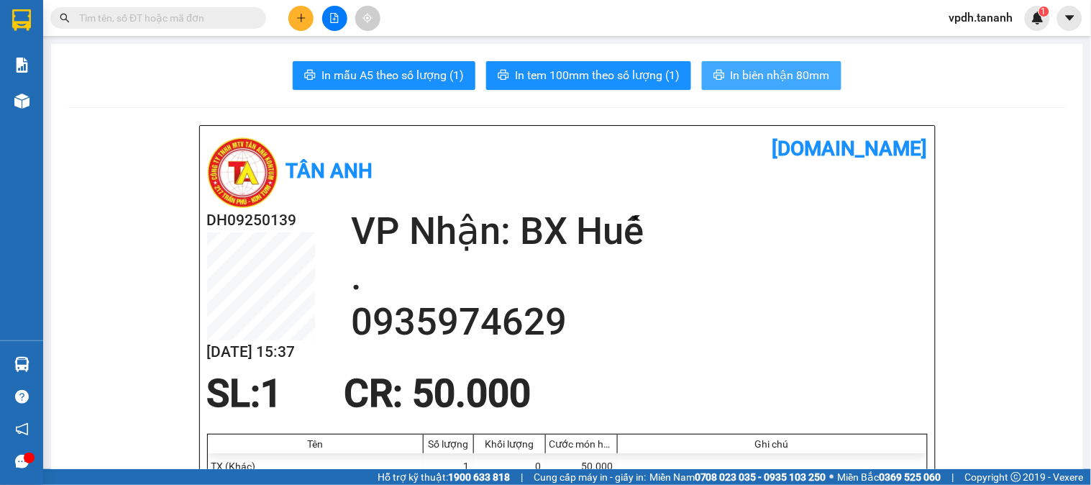
click at [751, 74] on span "In biên nhận 80mm" at bounding box center [779, 75] width 99 height 18
drag, startPoint x: 748, startPoint y: 70, endPoint x: 767, endPoint y: 91, distance: 27.5
click at [749, 72] on span "In biên nhận 80mm" at bounding box center [779, 75] width 99 height 18
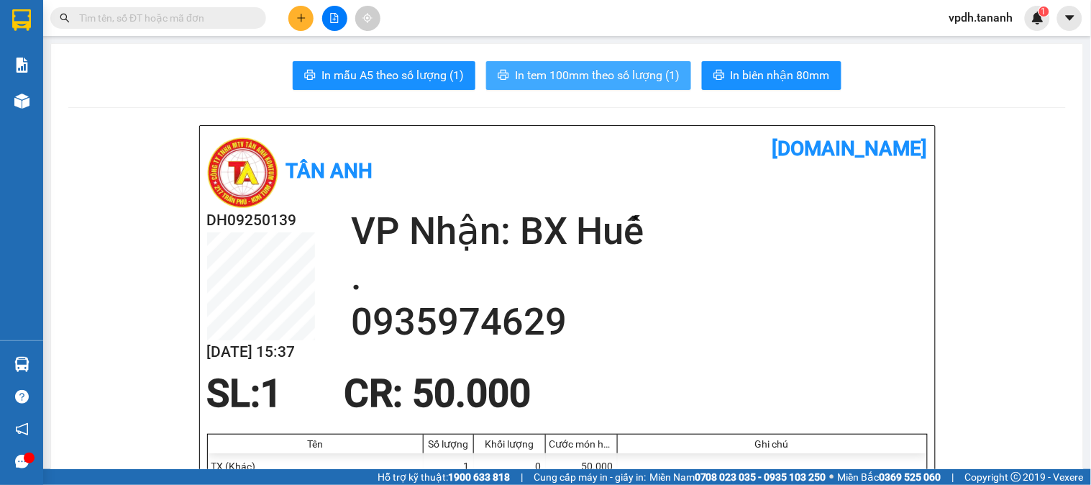
click at [592, 75] on span "In tem 100mm theo số lượng (1)" at bounding box center [597, 75] width 165 height 18
click at [608, 75] on span "In tem 100mm theo số lượng (1)" at bounding box center [597, 75] width 165 height 18
click at [311, 19] on button at bounding box center [300, 18] width 25 height 25
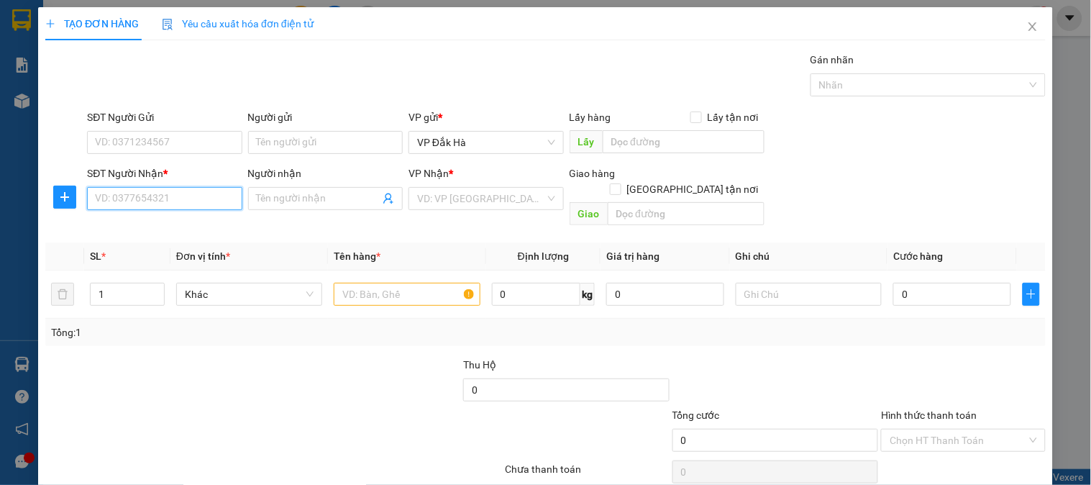
click at [140, 196] on input "SĐT Người Nhận *" at bounding box center [164, 198] width 155 height 23
type input "0868294733"
click at [147, 225] on div "0868294733" at bounding box center [163, 227] width 136 height 16
type input "N3 CON CÒ BẾN CÁT"
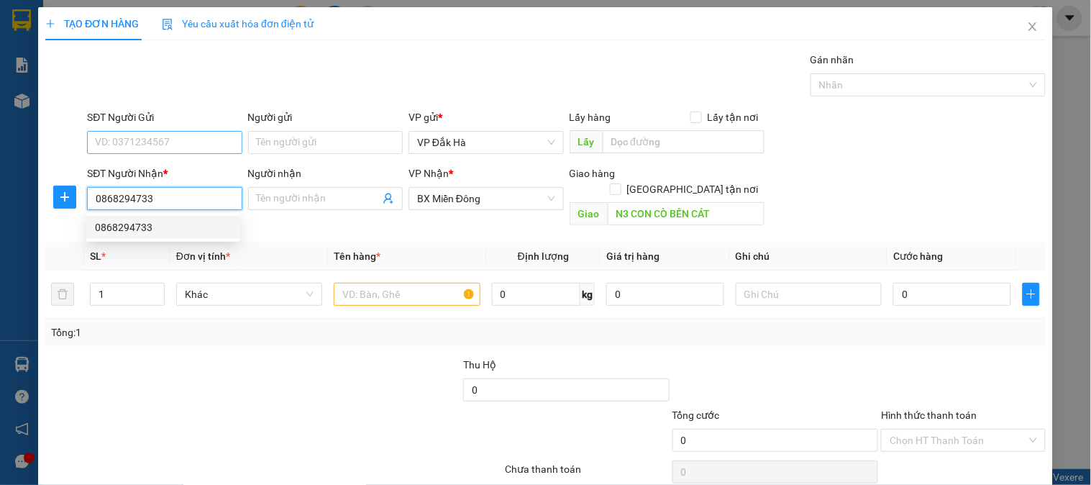
type input "300.000"
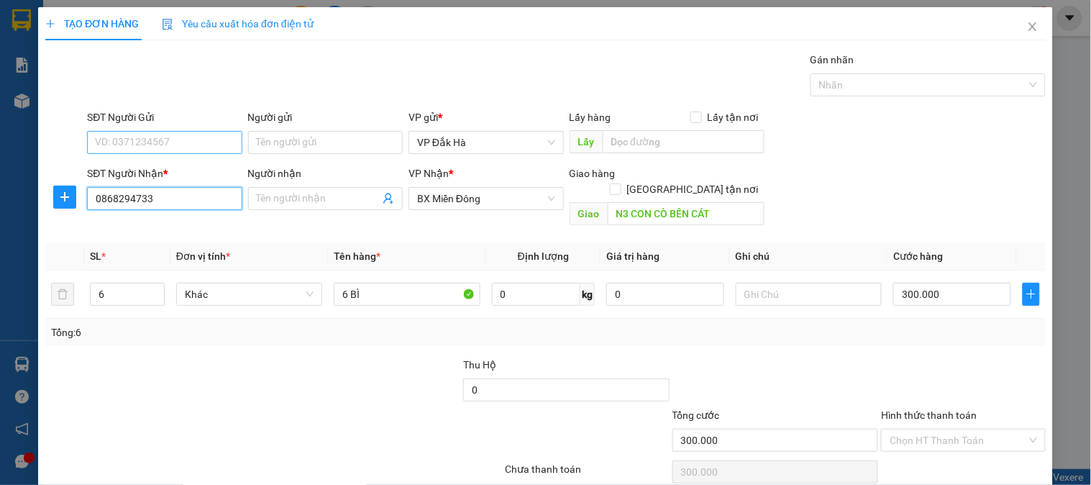
type input "0868294733"
click at [162, 142] on input "SĐT Người Gửi" at bounding box center [164, 142] width 155 height 23
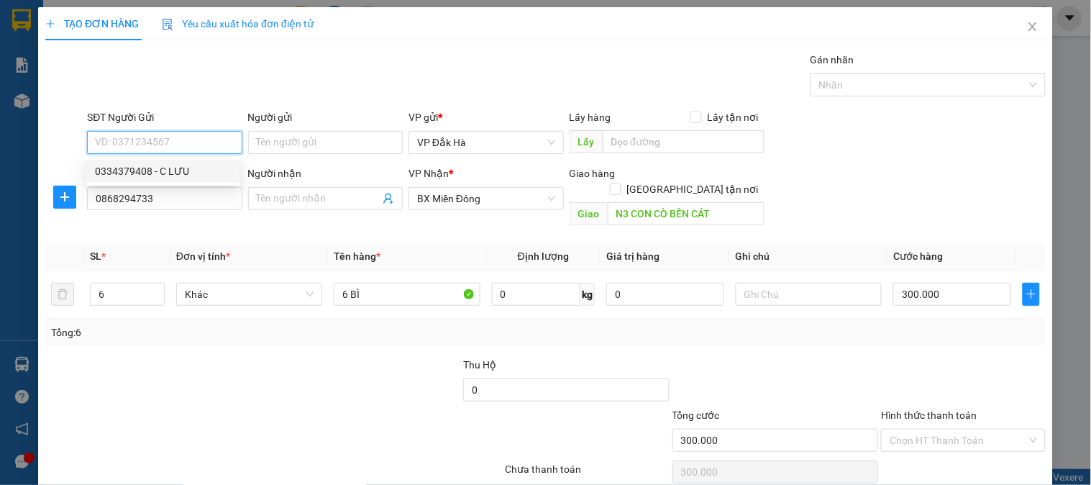
click at [160, 177] on div "0334379408 - C LƯU" at bounding box center [163, 171] width 136 height 16
type input "0334379408"
type input "C LƯU"
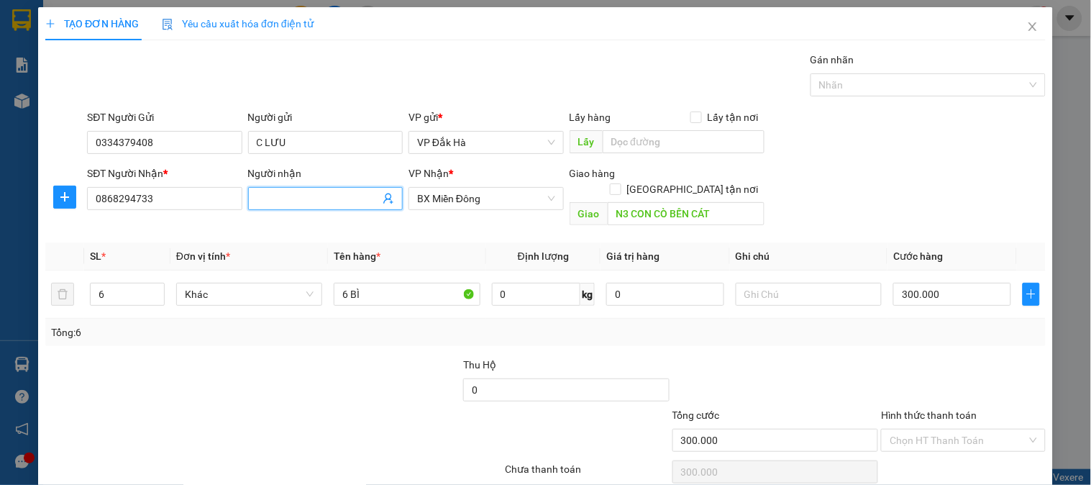
click at [333, 204] on input "Người nhận" at bounding box center [318, 199] width 123 height 16
type input "."
drag, startPoint x: 112, startPoint y: 276, endPoint x: 37, endPoint y: 261, distance: 76.3
click at [38, 261] on div "TẠO ĐƠN HÀNG Yêu cầu xuất hóa đơn điện tử Transit Pickup Surcharge Ids Transit …" at bounding box center [545, 268] width 1014 height 523
type input "2"
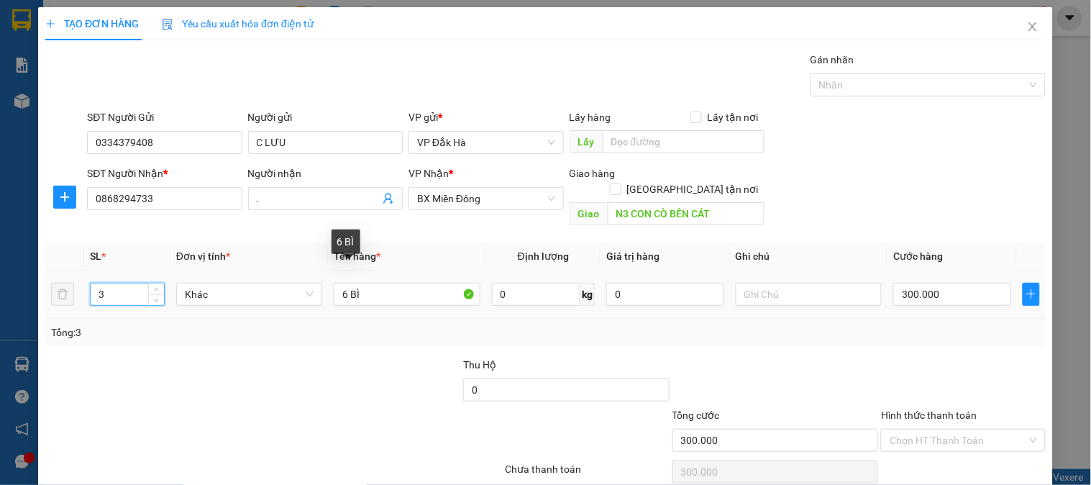
type input "3"
drag, startPoint x: 290, startPoint y: 263, endPoint x: 262, endPoint y: 263, distance: 28.0
click at [262, 270] on tr "3 Khác 6 BÌ 0 kg 0 300.000" at bounding box center [545, 294] width 1000 height 48
type input "2 BÌ + 1 Bao đậu"
click at [940, 284] on input "300.000" at bounding box center [952, 294] width 118 height 23
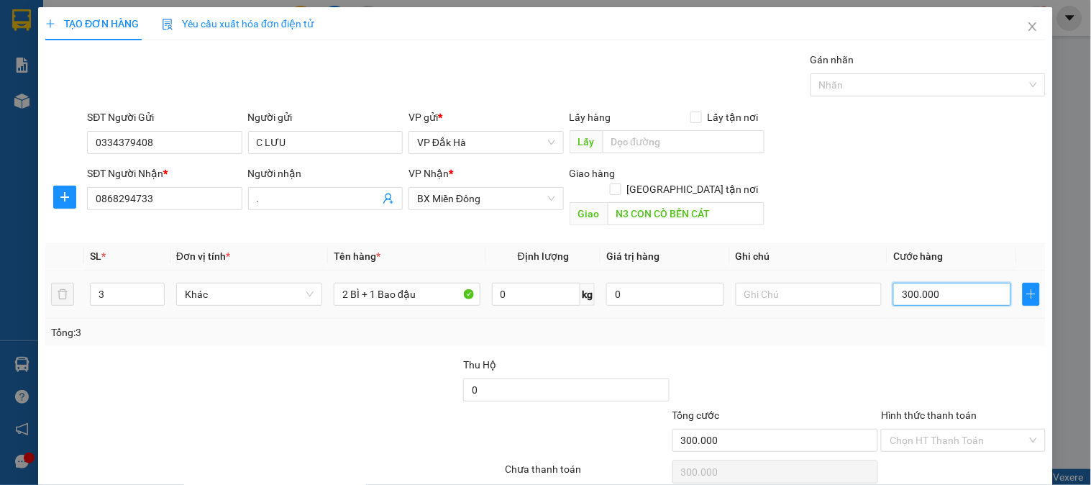
type input "2"
type input "20"
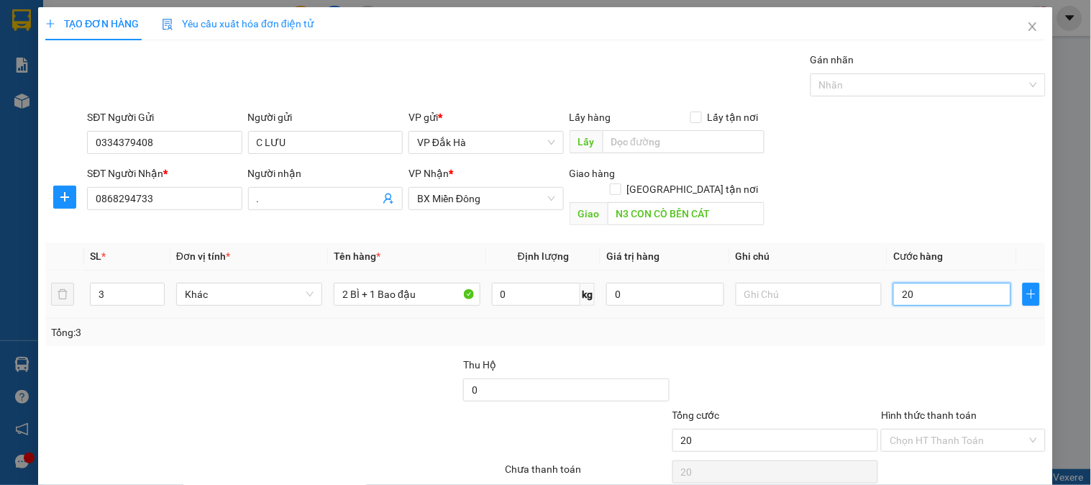
type input "200"
type input "2.000"
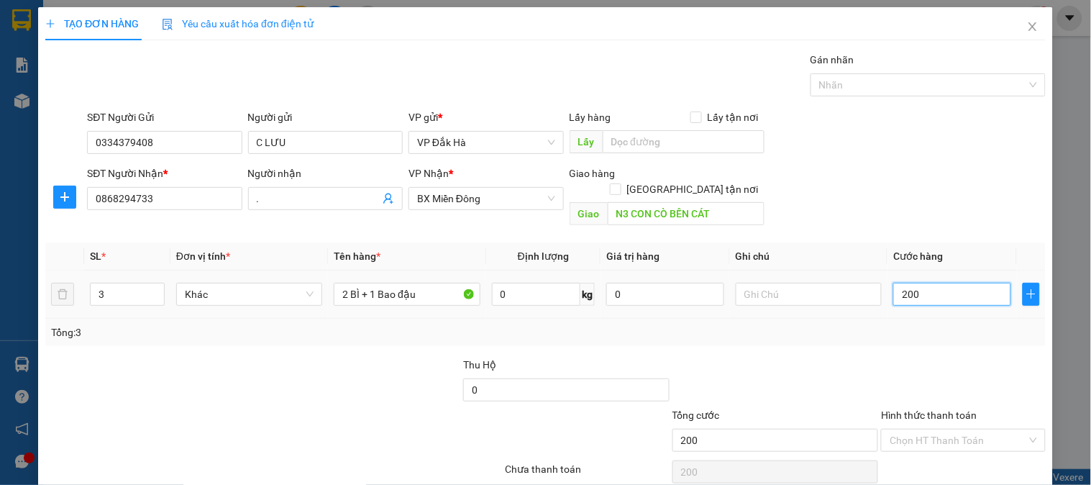
type input "2.000"
type input "20.000"
type input "200.000"
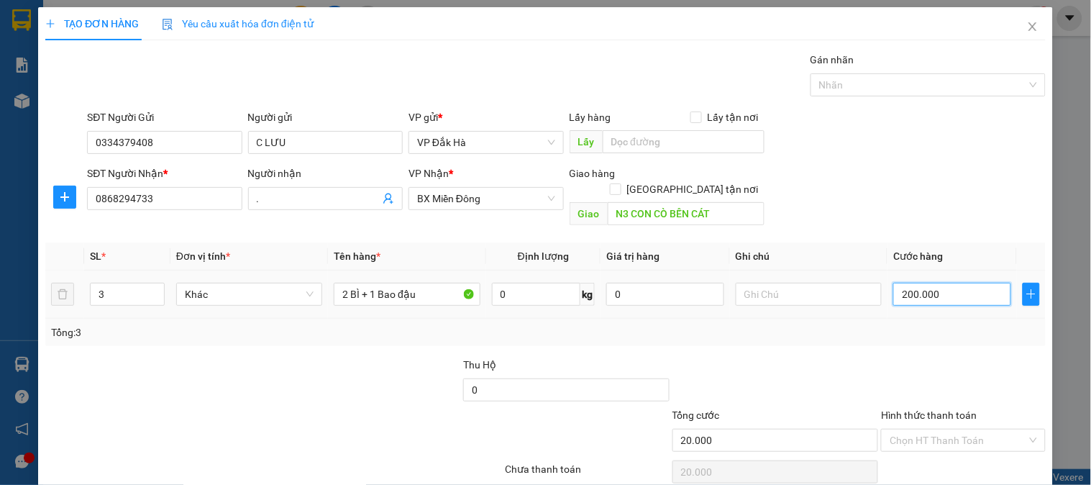
type input "200.000"
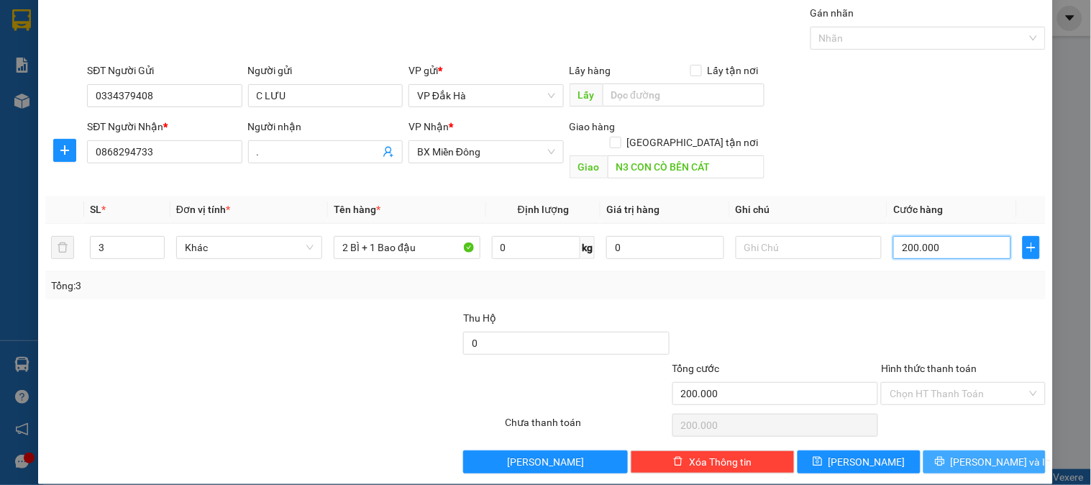
type input "200.000"
click at [956, 450] on button "[PERSON_NAME] và In" at bounding box center [984, 461] width 122 height 23
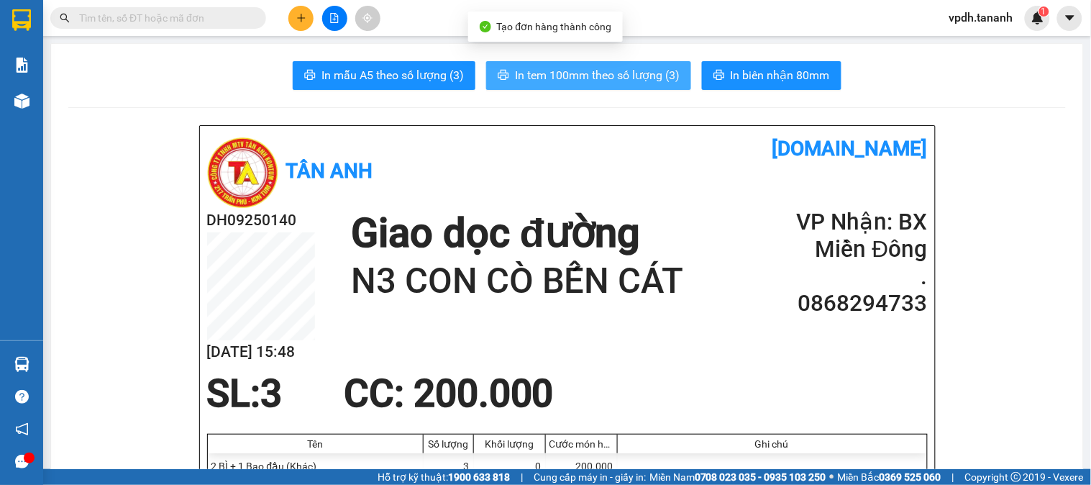
drag, startPoint x: 651, startPoint y: 81, endPoint x: 642, endPoint y: 76, distance: 10.3
click at [651, 81] on span "In tem 100mm theo số lượng (3)" at bounding box center [597, 75] width 165 height 18
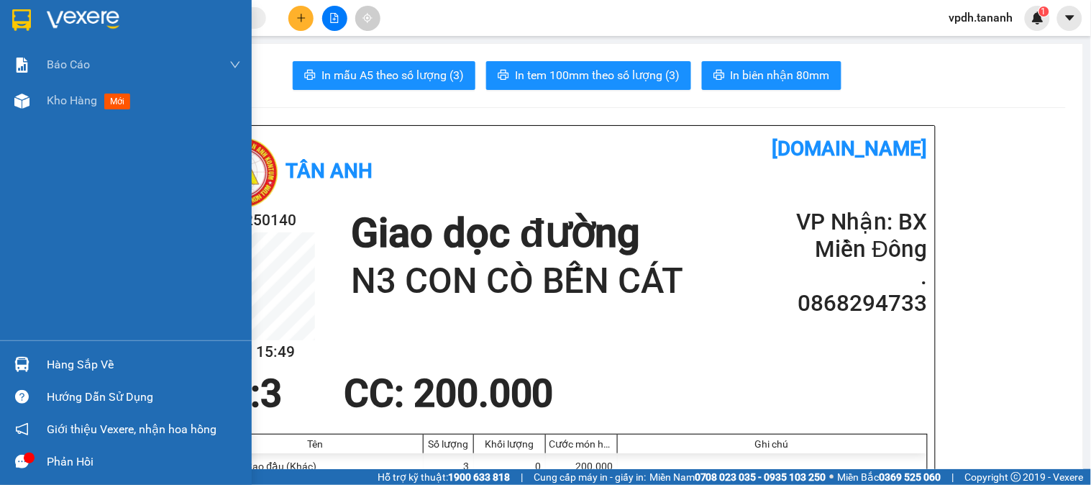
drag, startPoint x: 14, startPoint y: 5, endPoint x: 104, endPoint y: 12, distance: 89.4
click at [16, 4] on div at bounding box center [126, 23] width 252 height 47
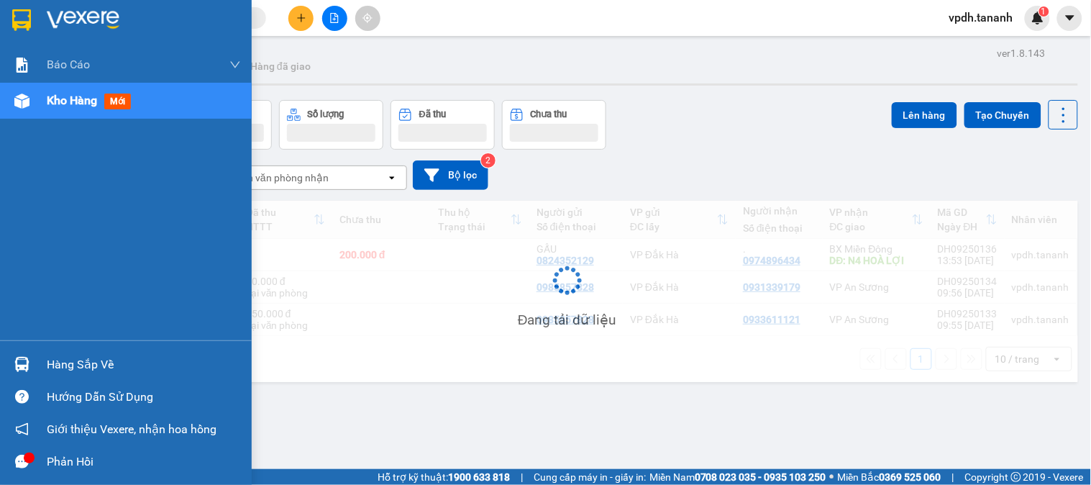
click at [104, 12] on img at bounding box center [83, 20] width 73 height 22
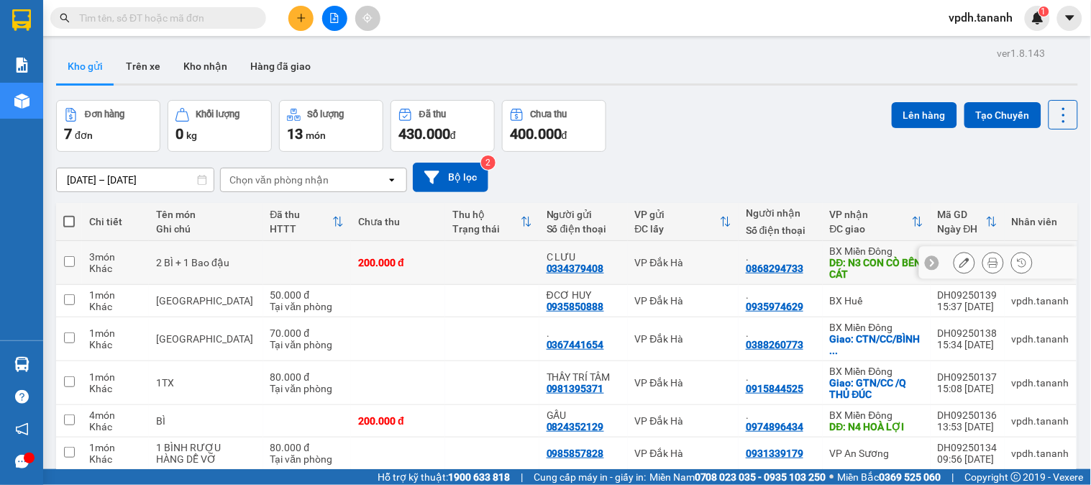
scroll to position [80, 0]
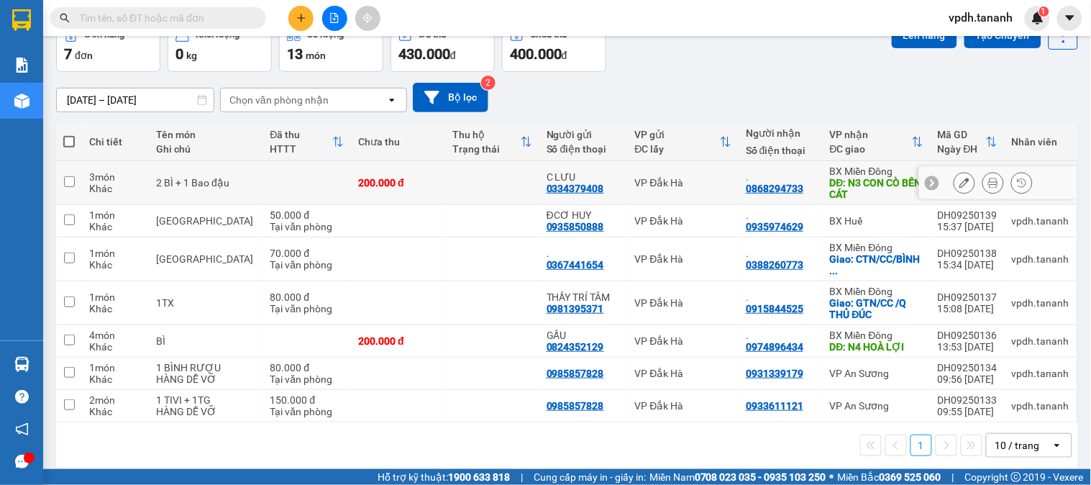
click at [70, 176] on input "checkbox" at bounding box center [69, 181] width 11 height 11
checkbox input "true"
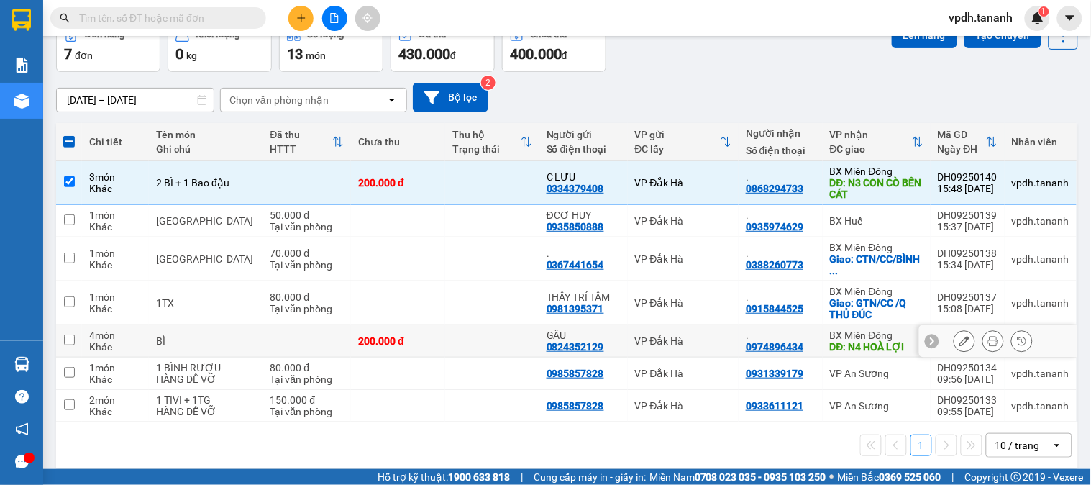
scroll to position [92, 0]
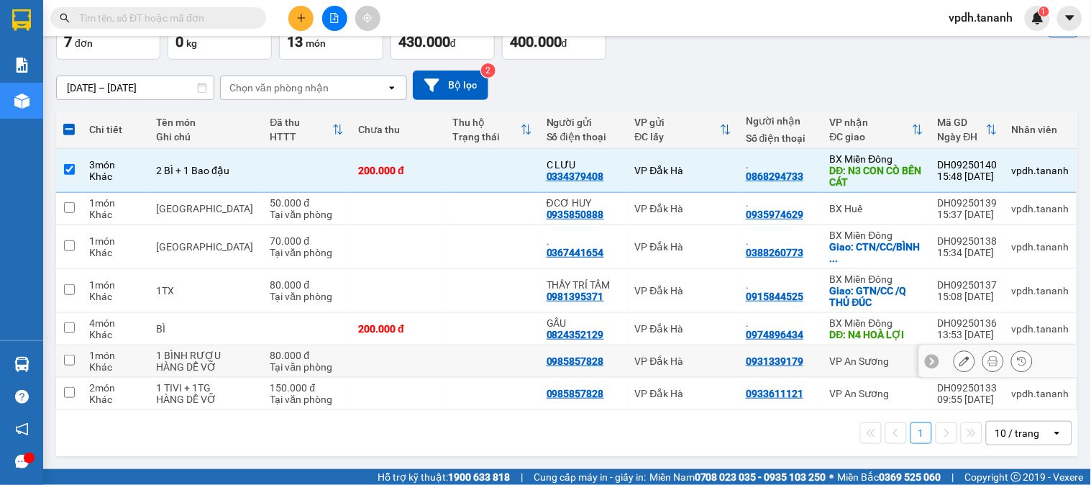
drag, startPoint x: 69, startPoint y: 360, endPoint x: 70, endPoint y: 370, distance: 9.4
click at [69, 361] on input "checkbox" at bounding box center [69, 359] width 11 height 11
checkbox input "true"
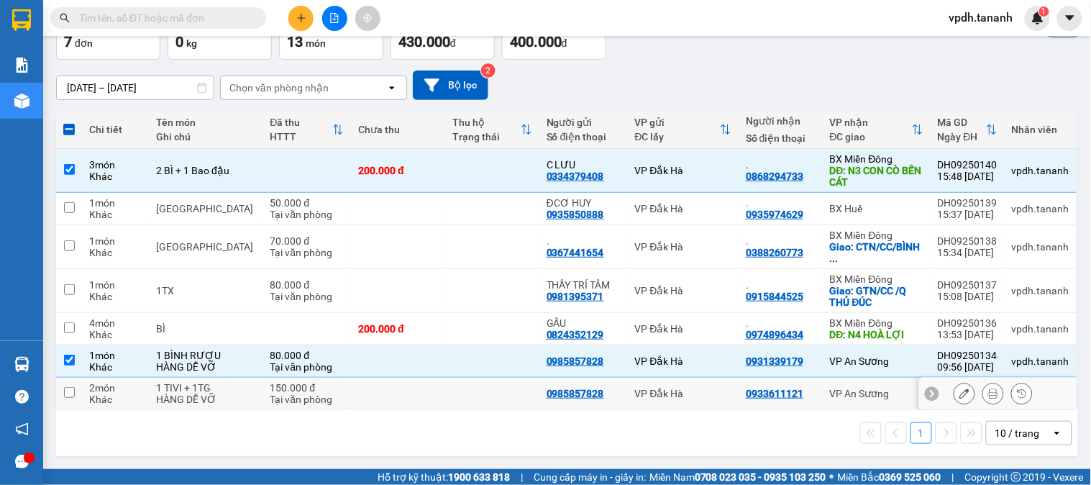
click at [70, 387] on input "checkbox" at bounding box center [69, 392] width 11 height 11
checkbox input "true"
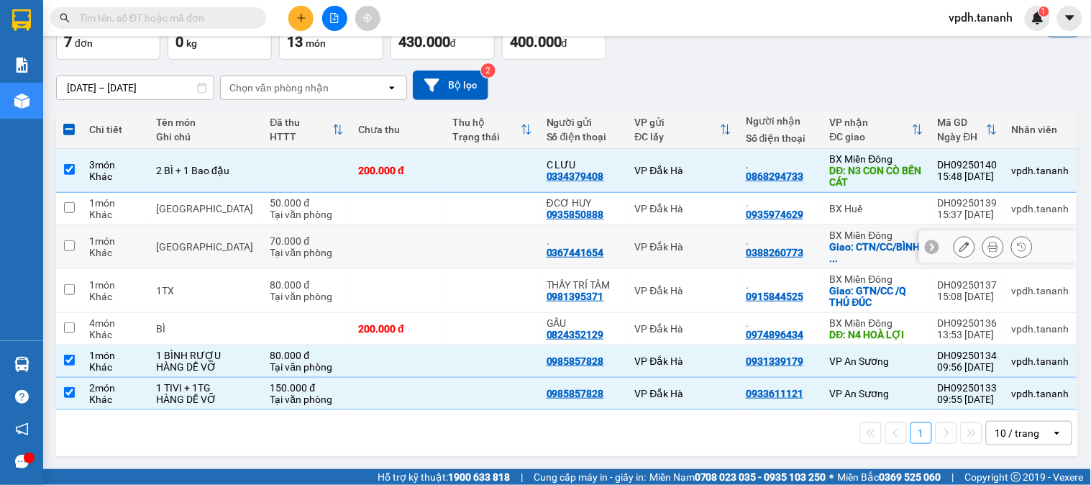
scroll to position [0, 0]
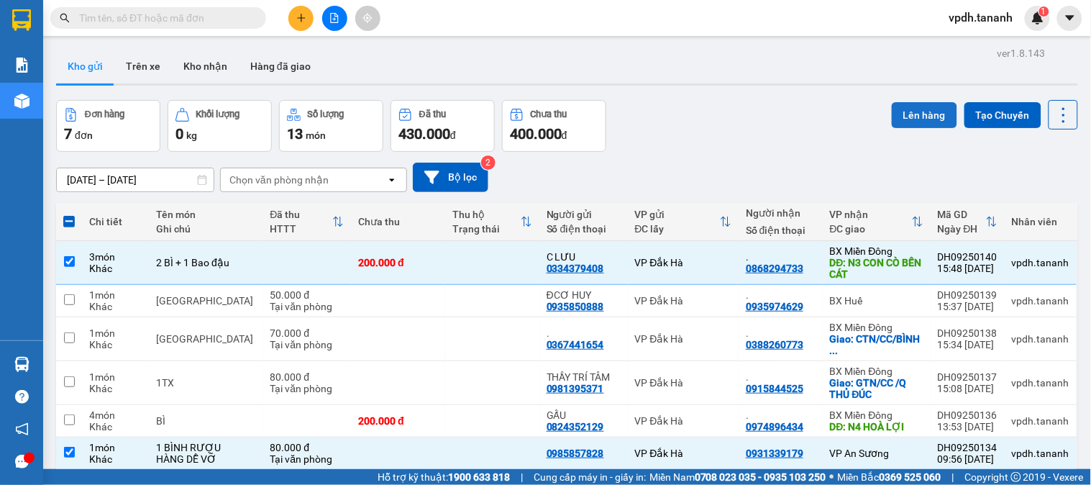
click at [901, 106] on button "Lên hàng" at bounding box center [924, 115] width 65 height 26
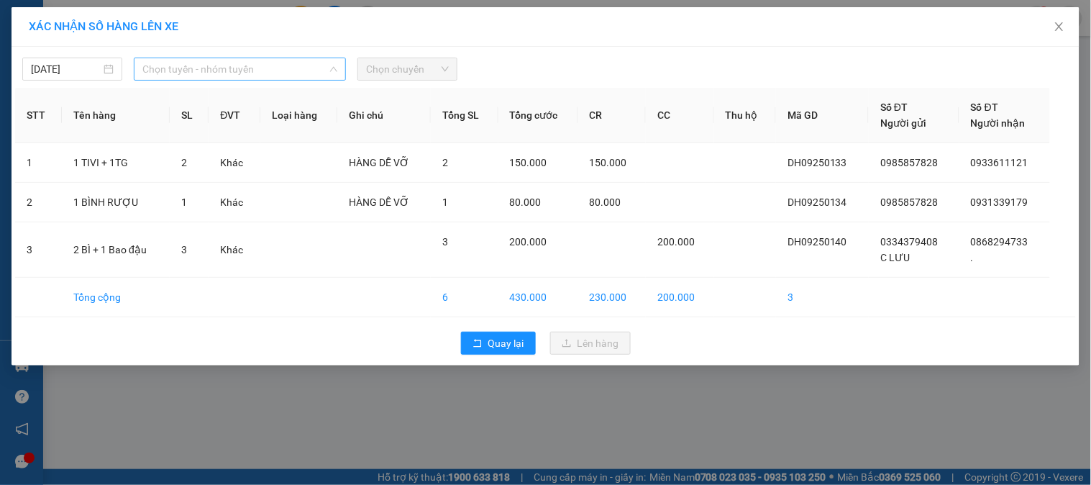
click at [240, 69] on span "Chọn tuyến - nhóm tuyến" at bounding box center [239, 69] width 195 height 22
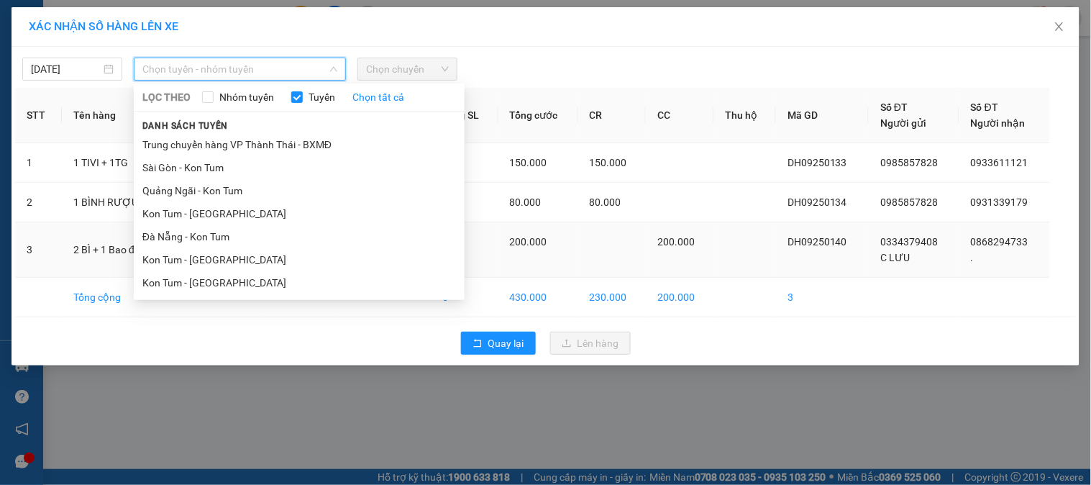
drag, startPoint x: 227, startPoint y: 278, endPoint x: 232, endPoint y: 265, distance: 13.6
click at [227, 276] on li "Kon Tum - [GEOGRAPHIC_DATA]" at bounding box center [299, 282] width 331 height 23
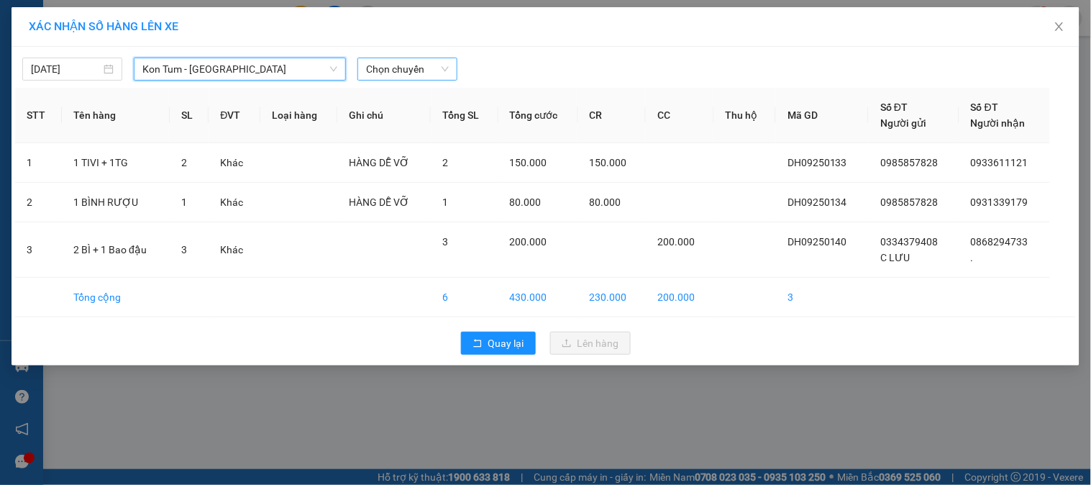
click at [400, 75] on span "Chọn chuyến" at bounding box center [407, 69] width 83 height 22
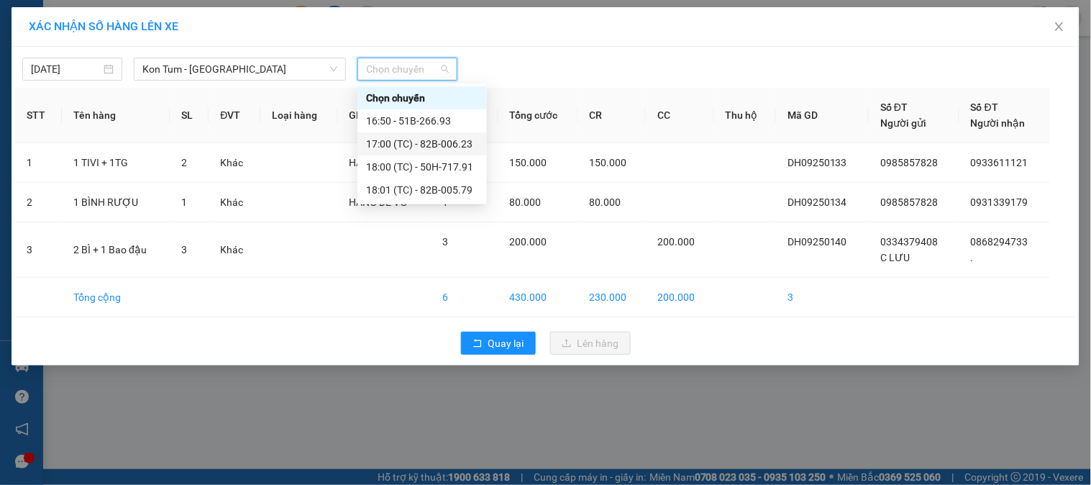
click at [457, 144] on div "17:00 (TC) - 82B-006.23" at bounding box center [422, 144] width 112 height 16
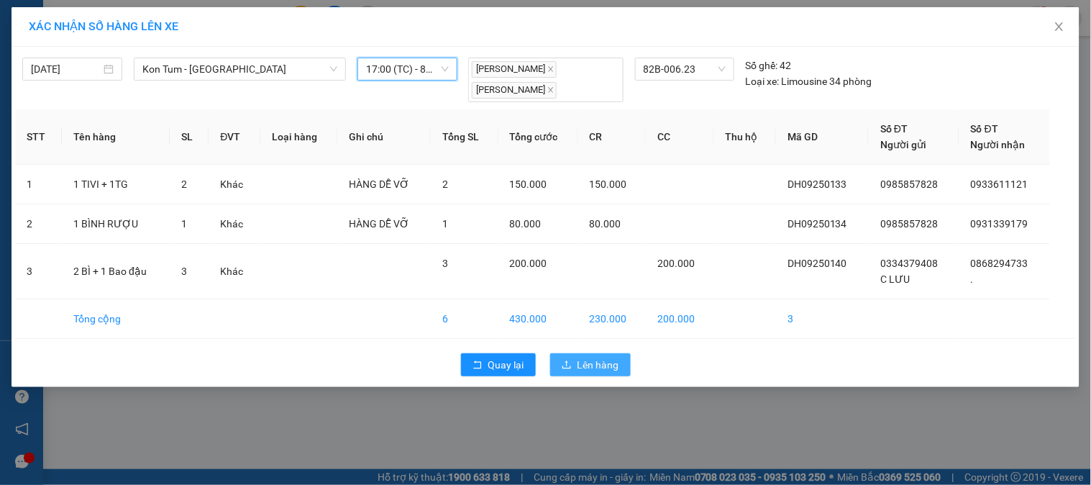
click at [597, 368] on span "Lên hàng" at bounding box center [598, 365] width 42 height 16
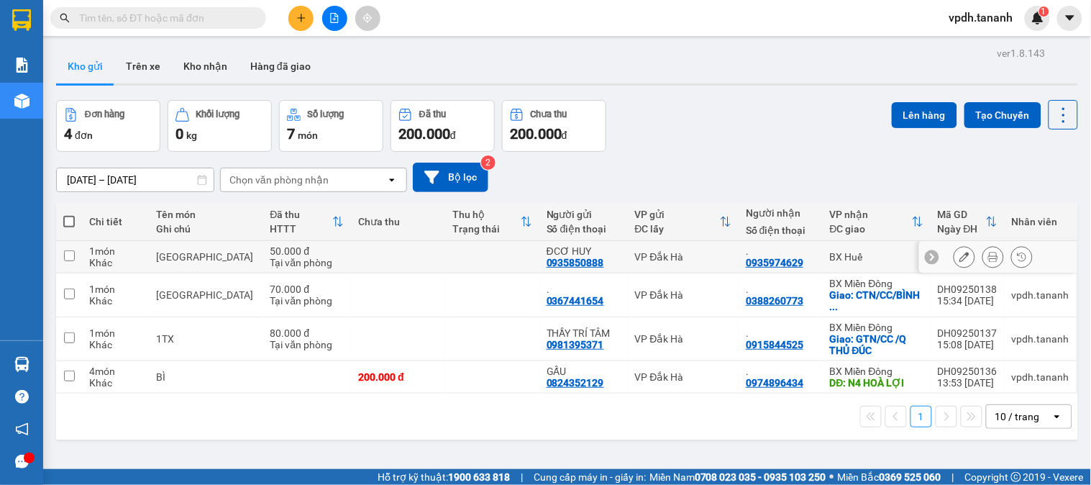
drag, startPoint x: 68, startPoint y: 254, endPoint x: 88, endPoint y: 228, distance: 32.8
click at [67, 254] on input "checkbox" at bounding box center [69, 255] width 11 height 11
checkbox input "true"
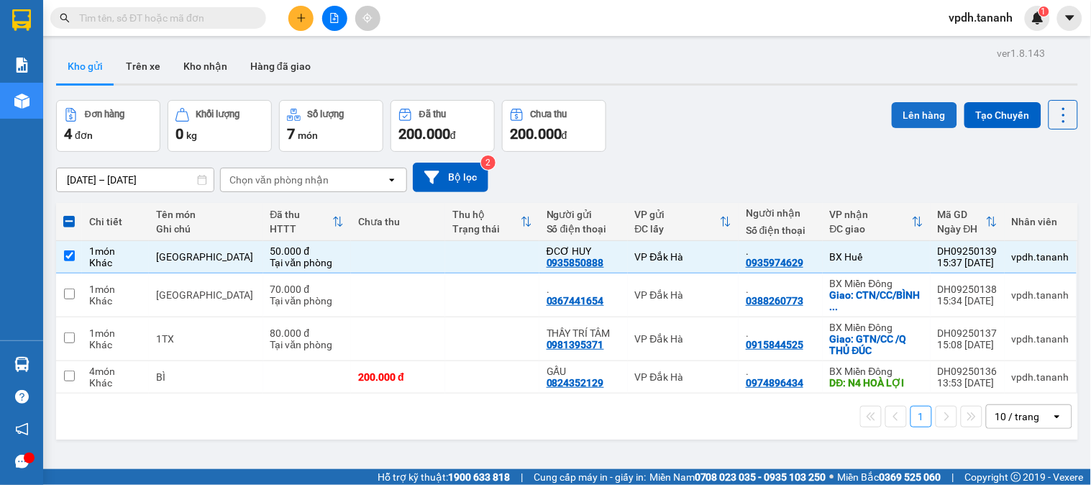
click at [892, 116] on button "Lên hàng" at bounding box center [924, 115] width 65 height 26
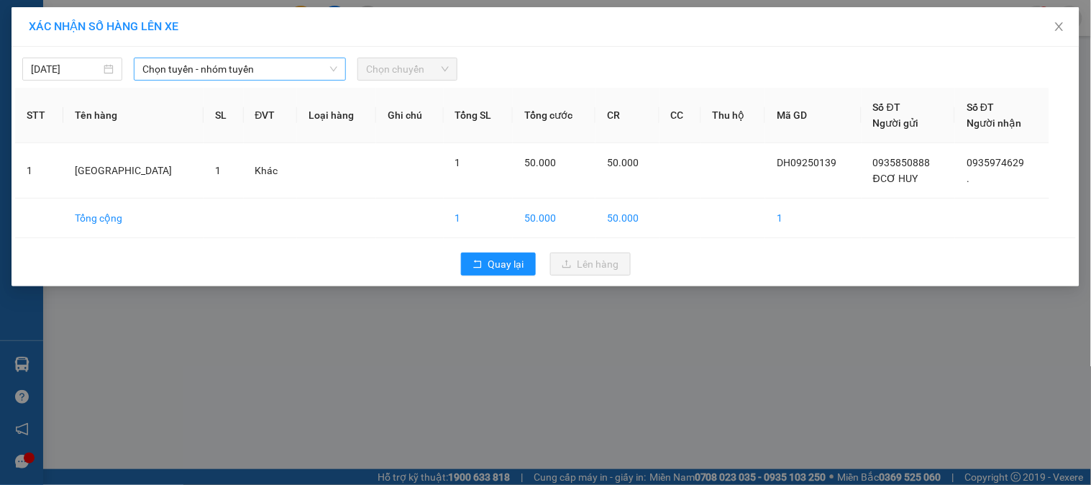
click at [259, 75] on span "Chọn tuyến - nhóm tuyến" at bounding box center [239, 69] width 195 height 22
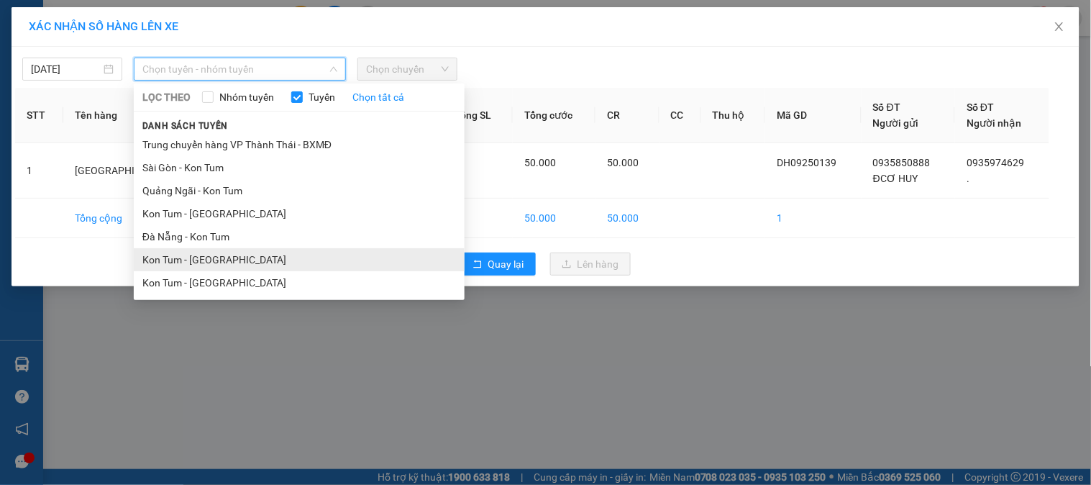
click at [214, 259] on li "Kon Tum - [GEOGRAPHIC_DATA]" at bounding box center [299, 259] width 331 height 23
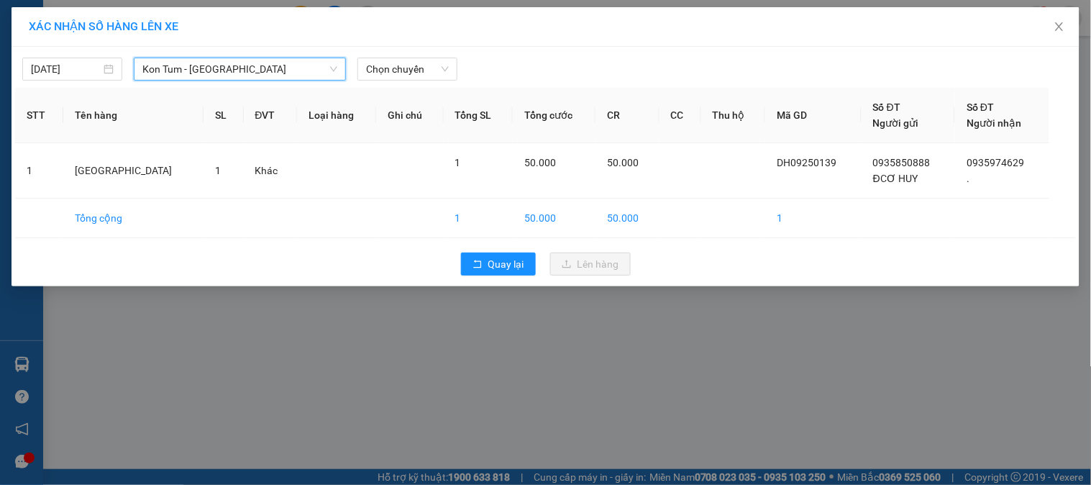
drag, startPoint x: 427, startPoint y: 68, endPoint x: 421, endPoint y: 81, distance: 14.5
click at [426, 67] on span "Chọn chuyến" at bounding box center [407, 69] width 83 height 22
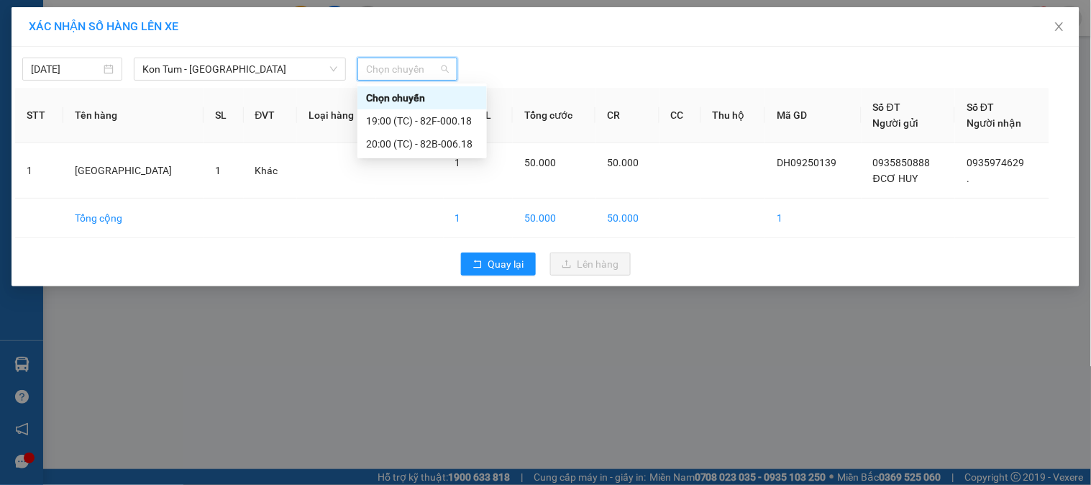
click at [427, 104] on div "Chọn chuyến" at bounding box center [422, 98] width 112 height 16
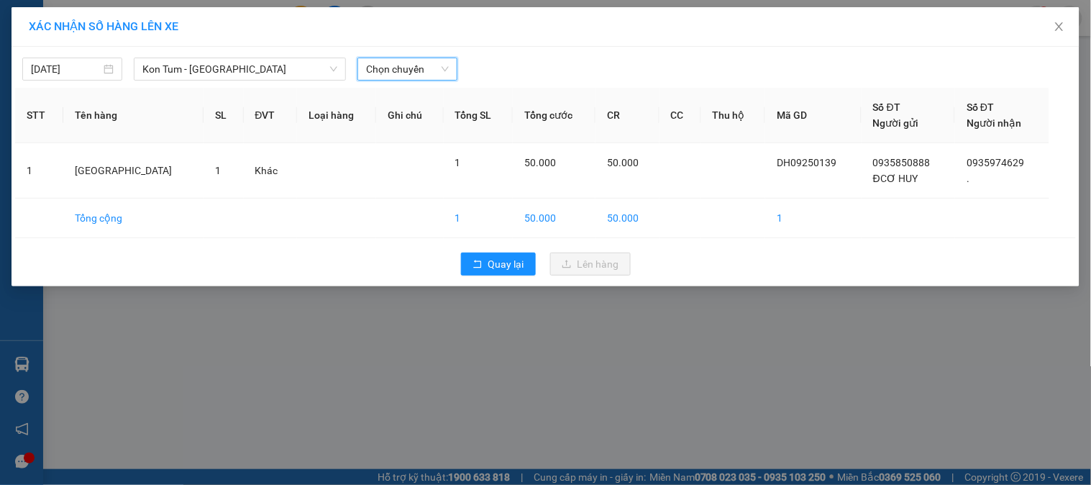
click at [435, 76] on span "Chọn chuyến" at bounding box center [407, 69] width 83 height 22
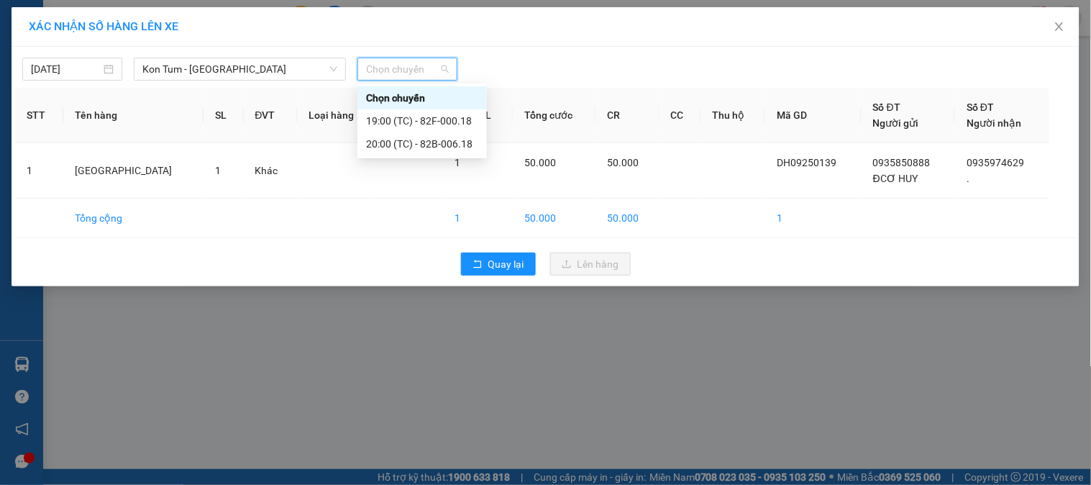
click at [429, 111] on div "19:00 (TC) - 82F-000.18" at bounding box center [421, 120] width 129 height 23
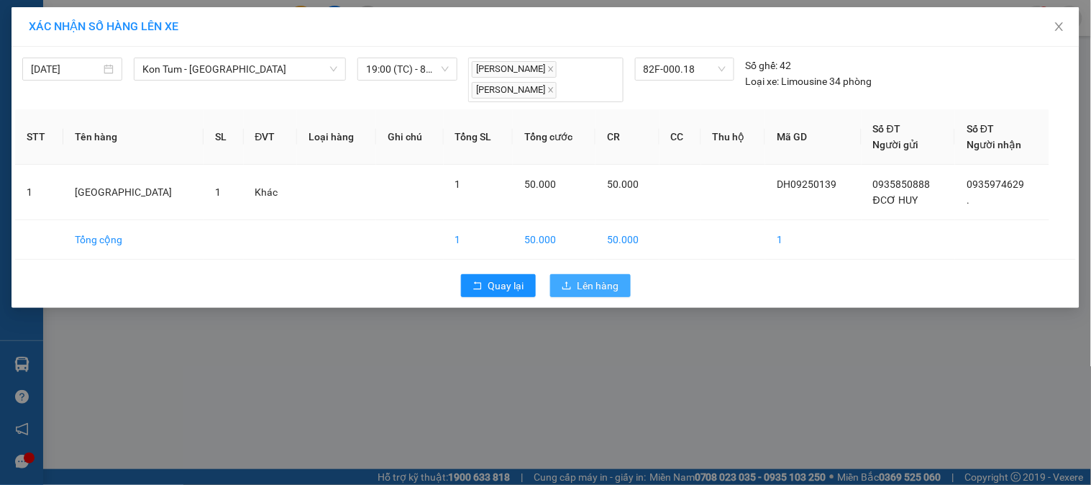
drag, startPoint x: 607, startPoint y: 285, endPoint x: 544, endPoint y: 262, distance: 67.6
click at [606, 285] on span "Lên hàng" at bounding box center [598, 286] width 42 height 16
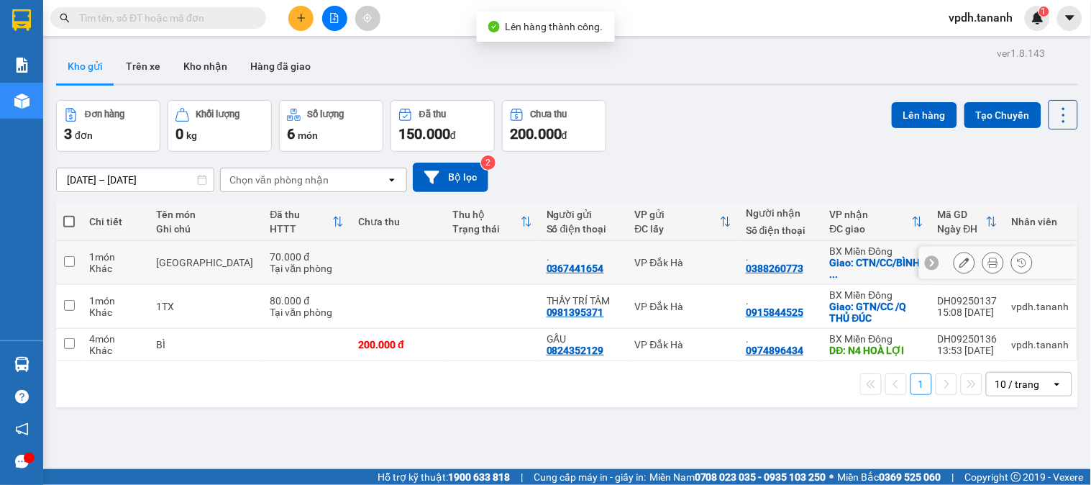
click at [70, 259] on input "checkbox" at bounding box center [69, 261] width 11 height 11
checkbox input "true"
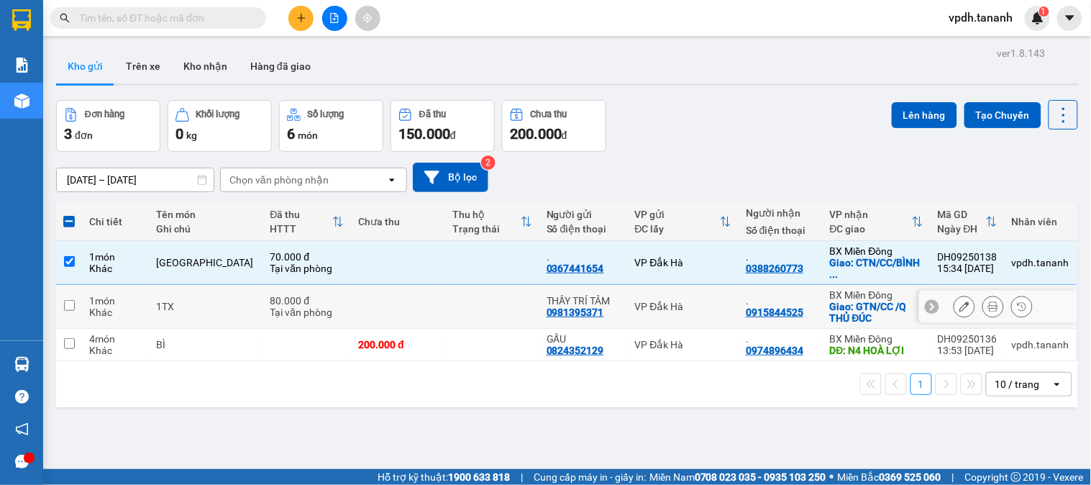
drag, startPoint x: 70, startPoint y: 305, endPoint x: 72, endPoint y: 329, distance: 24.5
click at [70, 306] on input "checkbox" at bounding box center [69, 305] width 11 height 11
checkbox input "true"
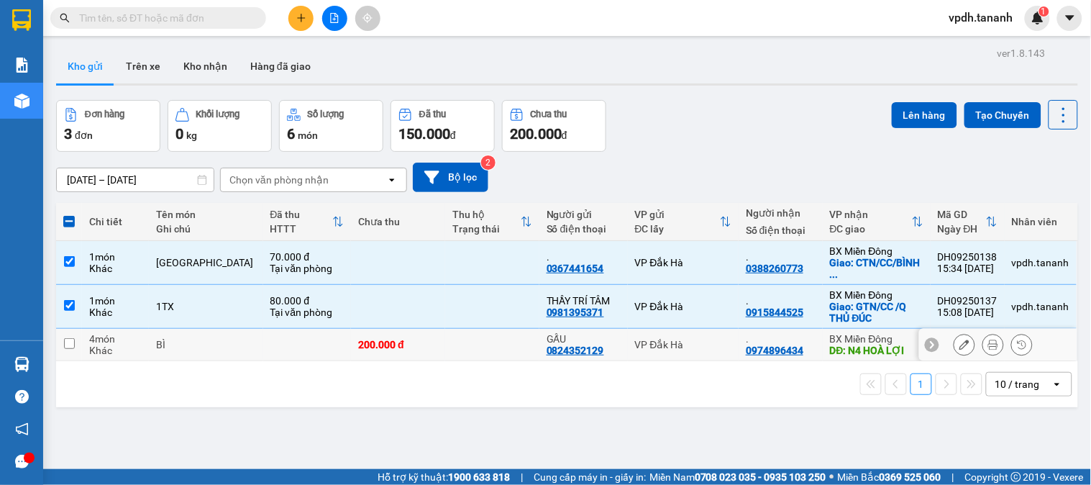
drag, startPoint x: 65, startPoint y: 340, endPoint x: 110, endPoint y: 308, distance: 55.7
click at [65, 339] on input "checkbox" at bounding box center [69, 343] width 11 height 11
checkbox input "true"
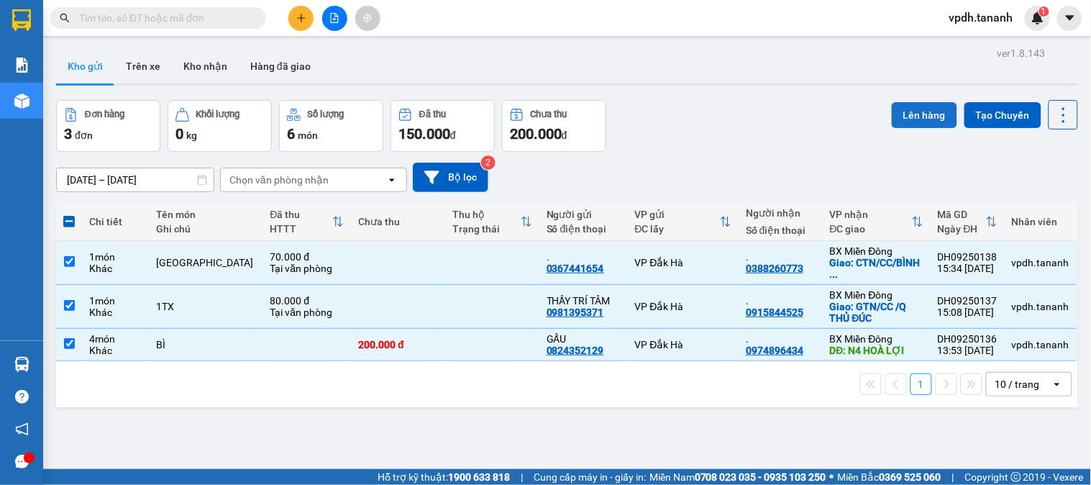
click at [922, 118] on button "Lên hàng" at bounding box center [924, 115] width 65 height 26
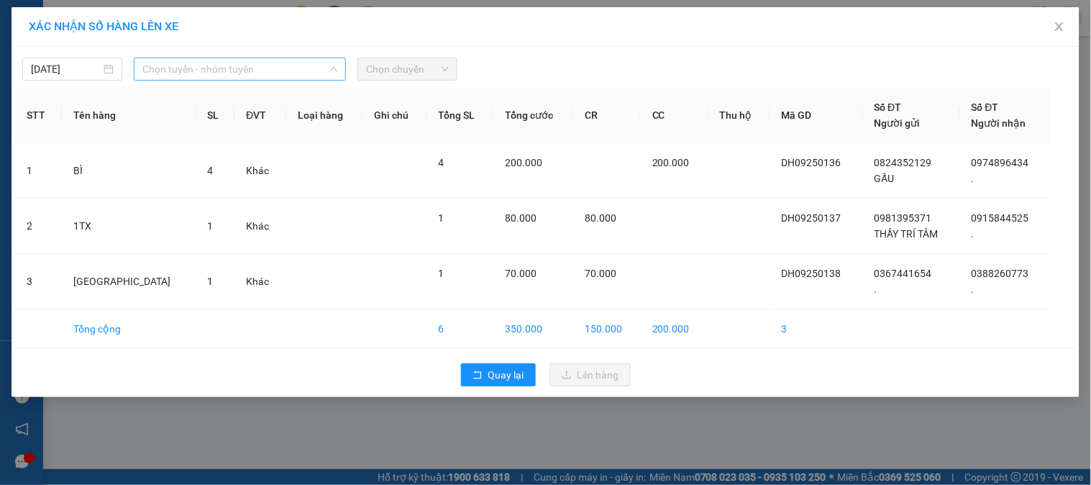
click at [310, 74] on span "Chọn tuyến - nhóm tuyến" at bounding box center [239, 69] width 195 height 22
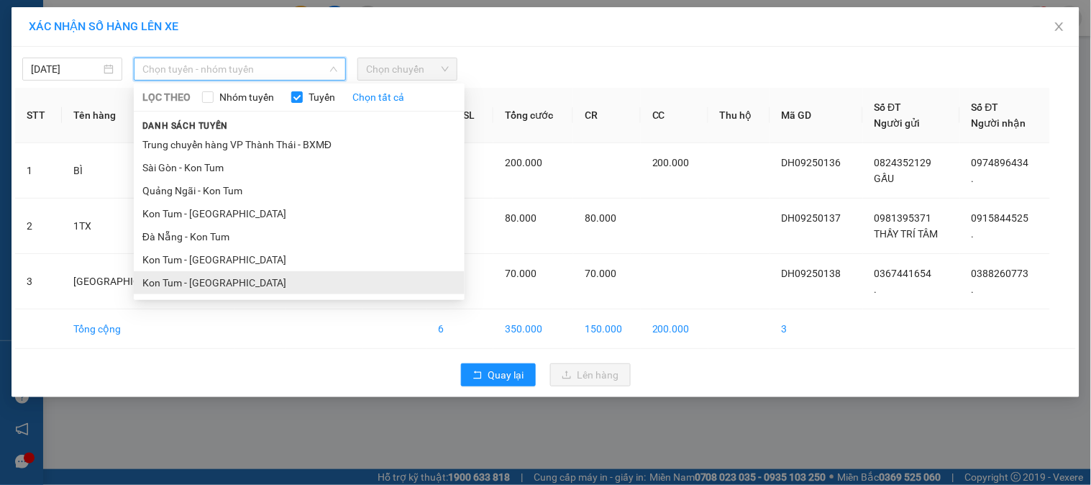
click at [206, 283] on li "Kon Tum - [GEOGRAPHIC_DATA]" at bounding box center [299, 282] width 331 height 23
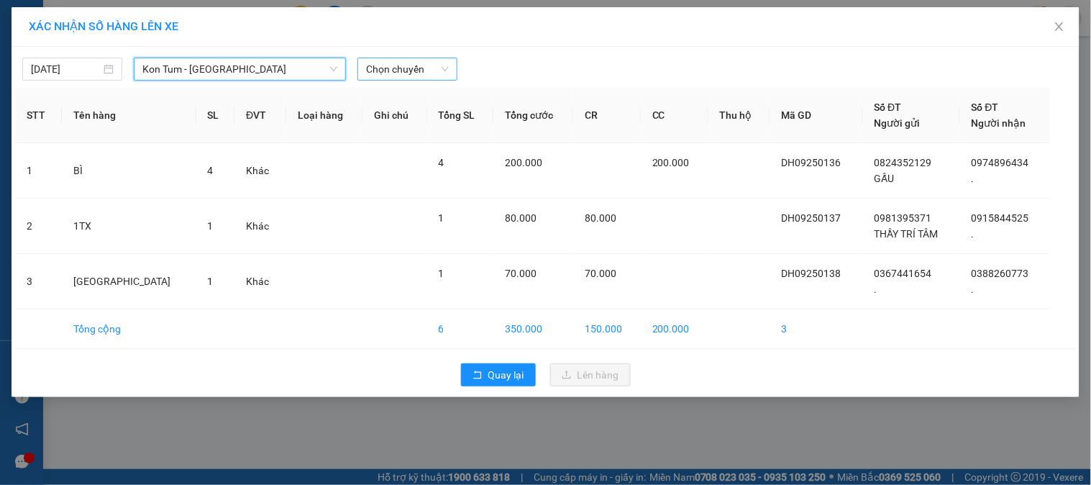
click at [398, 75] on span "Chọn chuyến" at bounding box center [407, 69] width 83 height 22
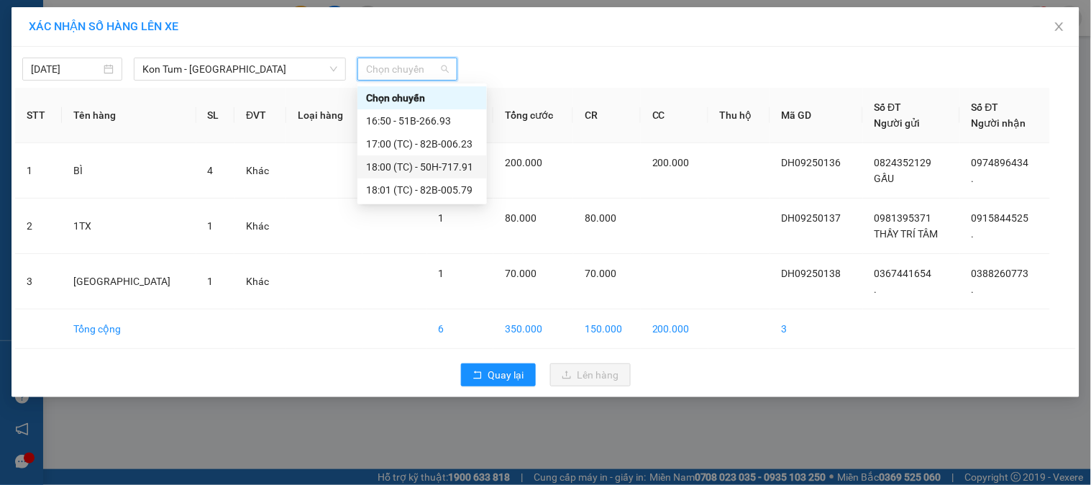
click at [454, 157] on div "18:00 (TC) - 50H-717.91" at bounding box center [421, 166] width 129 height 23
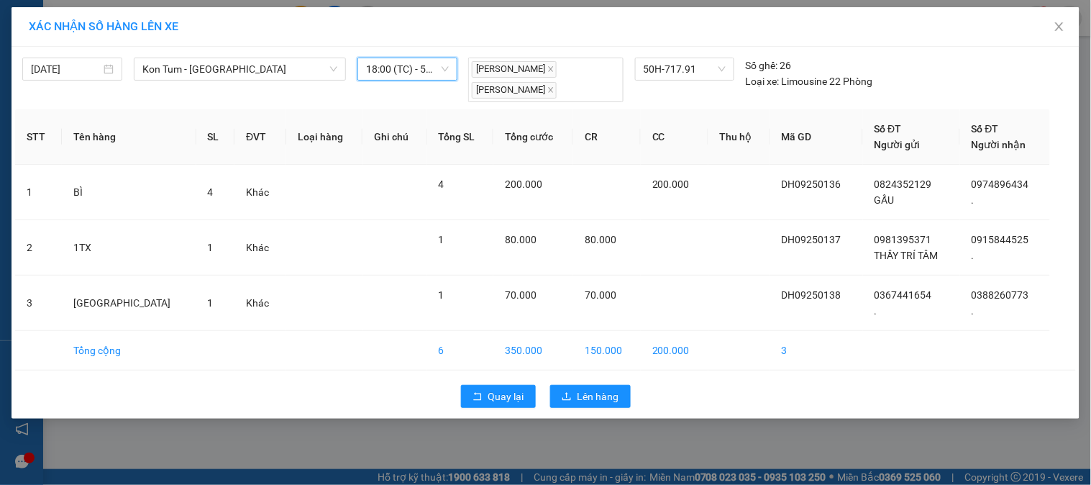
click at [590, 408] on div "Quay lại Lên hàng" at bounding box center [545, 395] width 1060 height 37
click at [594, 403] on span "Lên hàng" at bounding box center [598, 396] width 42 height 16
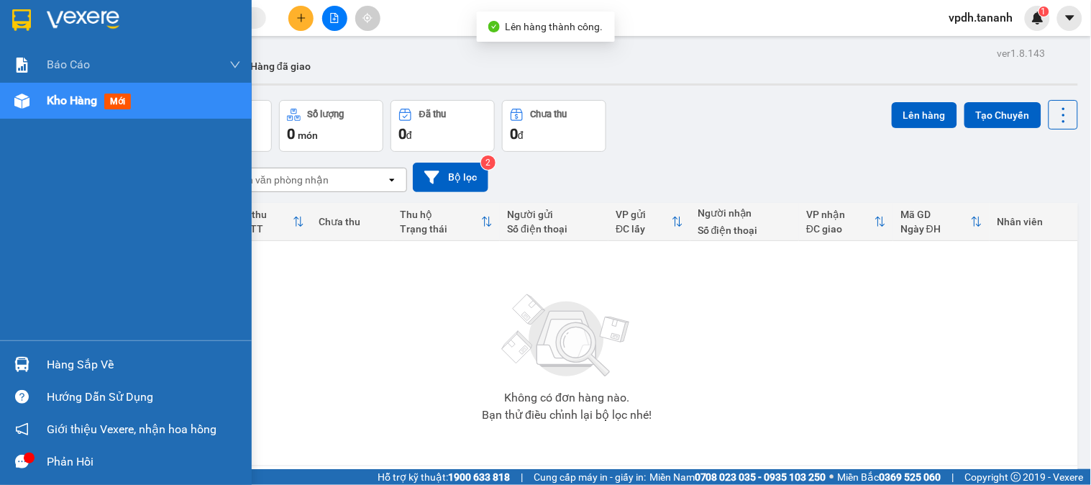
click at [81, 13] on img at bounding box center [83, 20] width 73 height 22
click at [1, 12] on div at bounding box center [126, 23] width 252 height 47
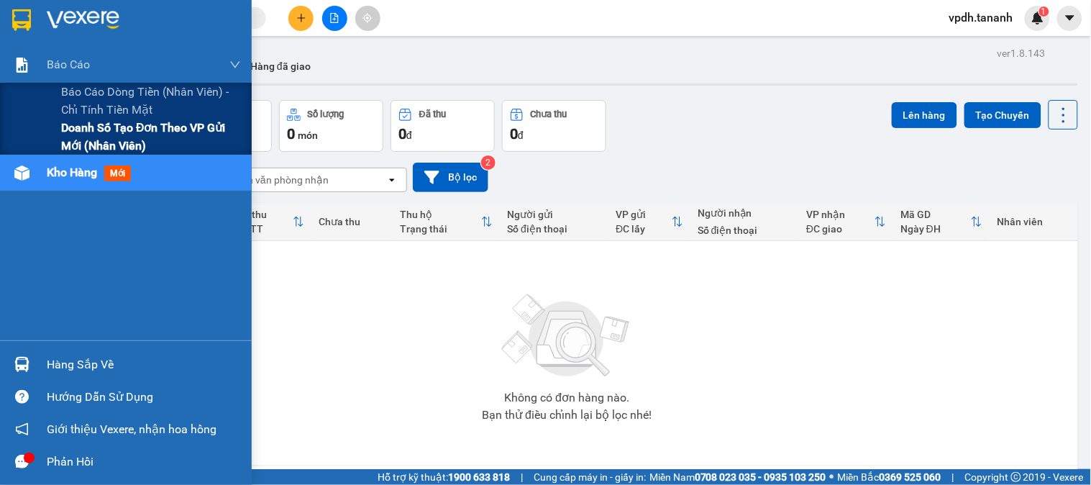
click at [101, 139] on span "Doanh số tạo đơn theo VP gửi mới (nhân viên)" at bounding box center [151, 137] width 180 height 36
